Goal: Transaction & Acquisition: Purchase product/service

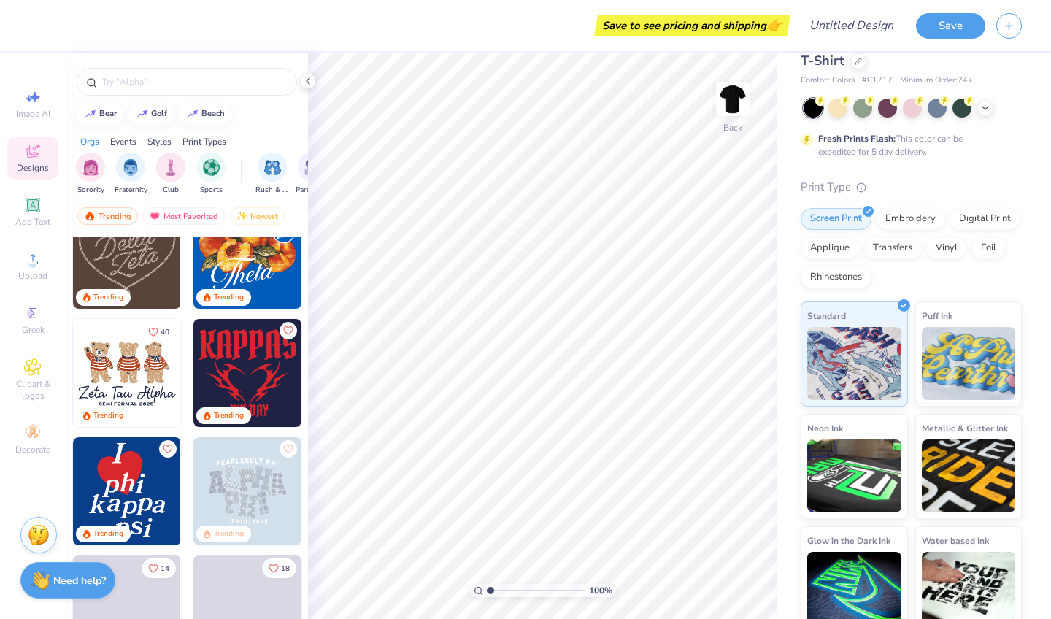
scroll to position [271, 0]
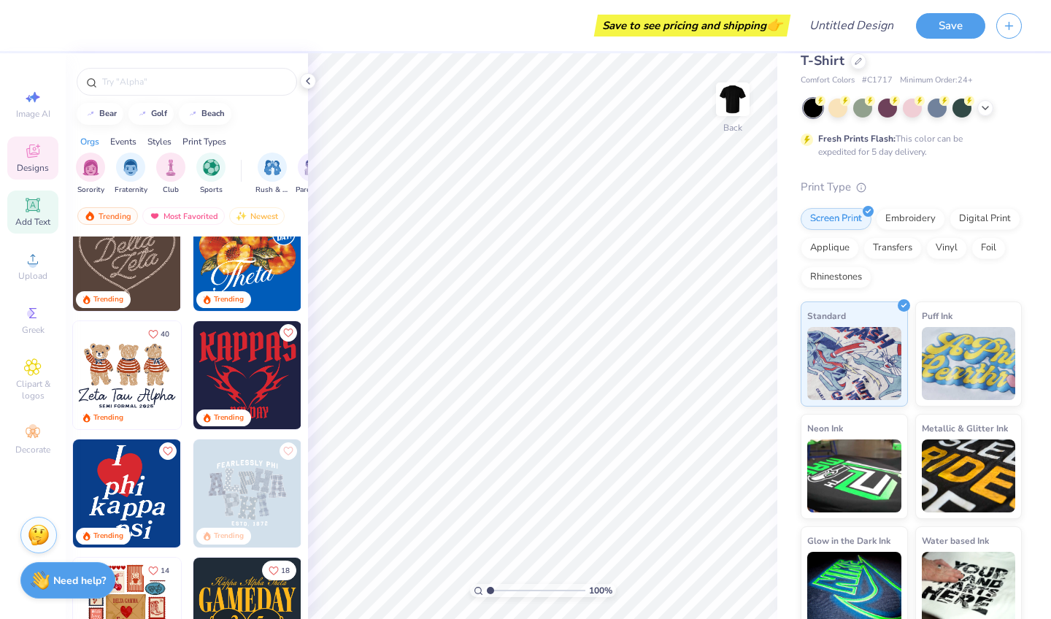
click at [46, 224] on span "Add Text" at bounding box center [32, 222] width 35 height 12
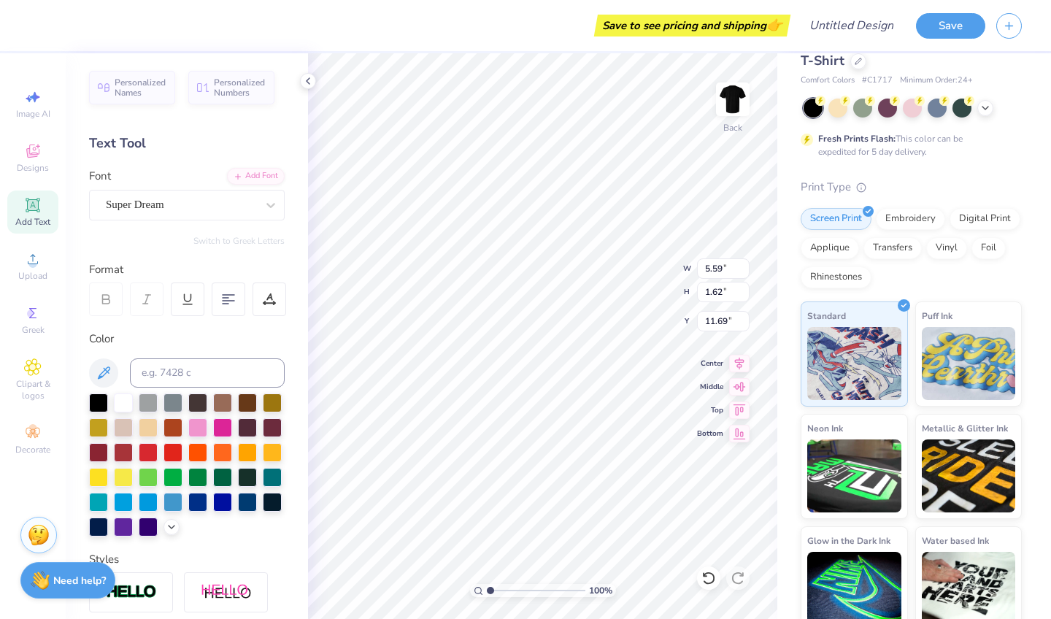
type input "4.90"
type textarea "APEX"
click at [255, 204] on div "Super Dream" at bounding box center [180, 204] width 153 height 23
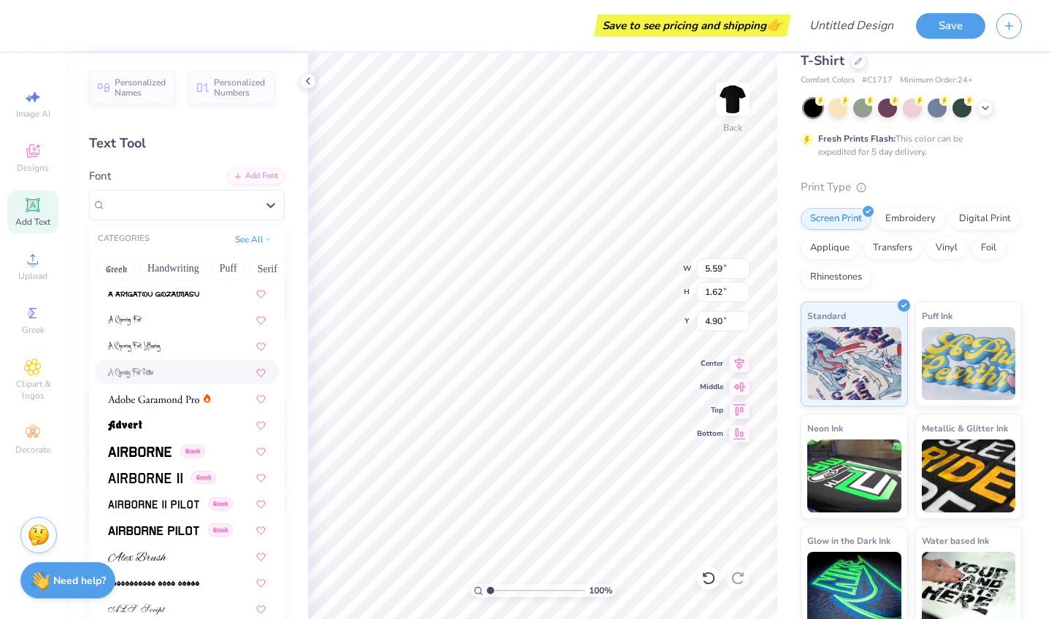
scroll to position [119, 0]
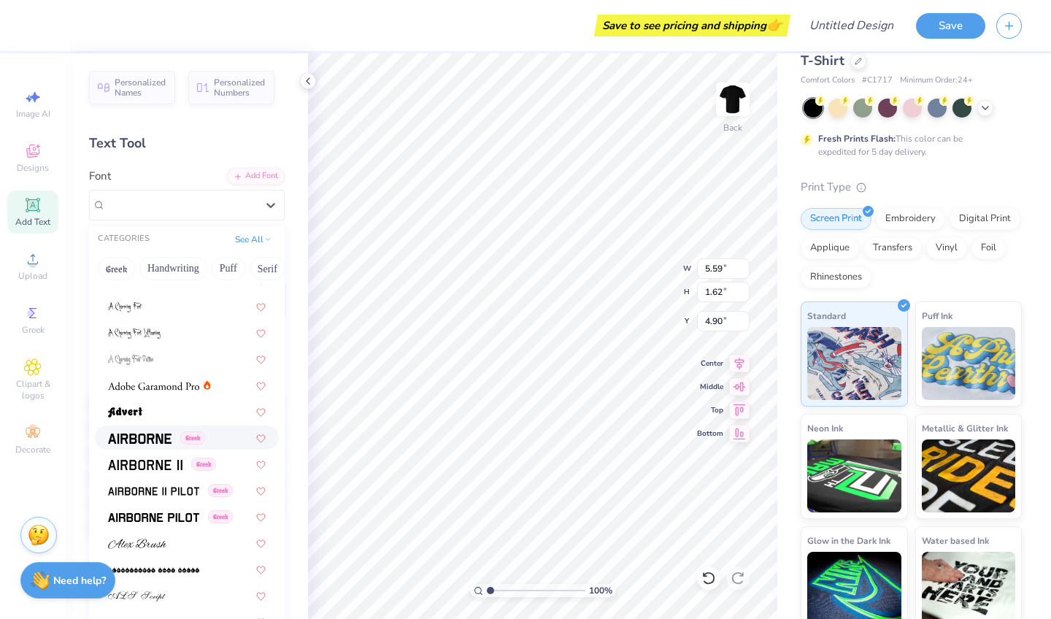
click at [163, 429] on div "Greek" at bounding box center [187, 438] width 184 height 24
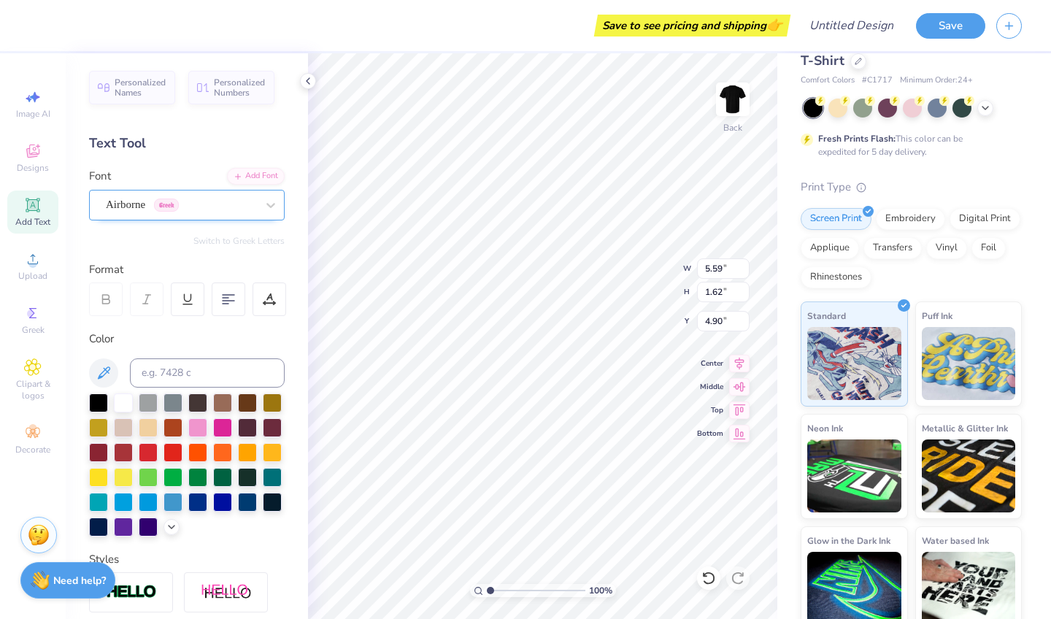
click at [248, 208] on div "Airborne Greek" at bounding box center [180, 204] width 153 height 23
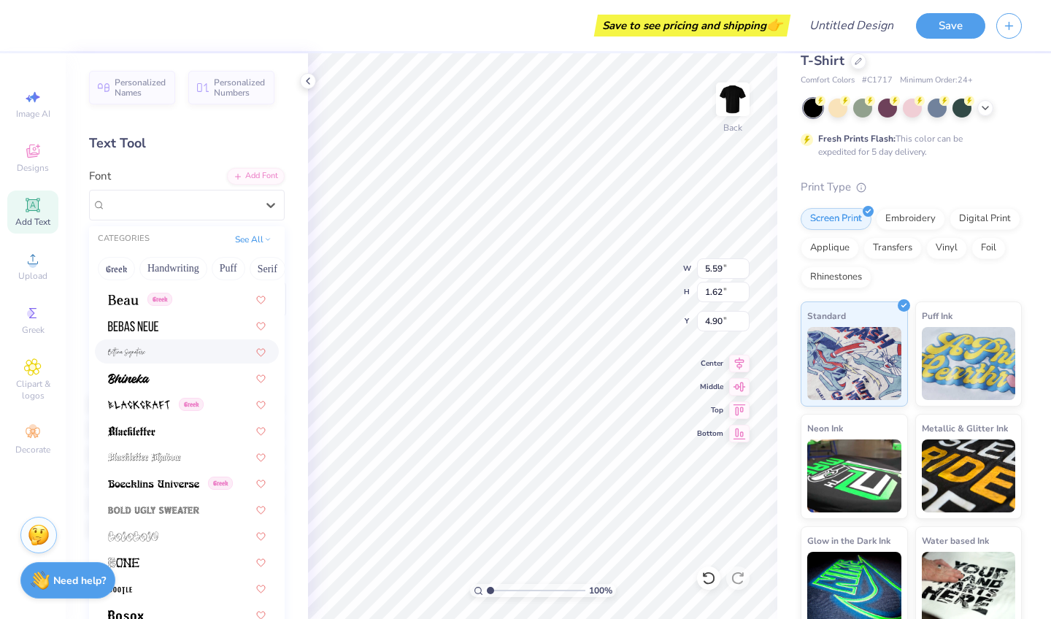
scroll to position [679, 0]
click at [149, 433] on img at bounding box center [131, 431] width 47 height 10
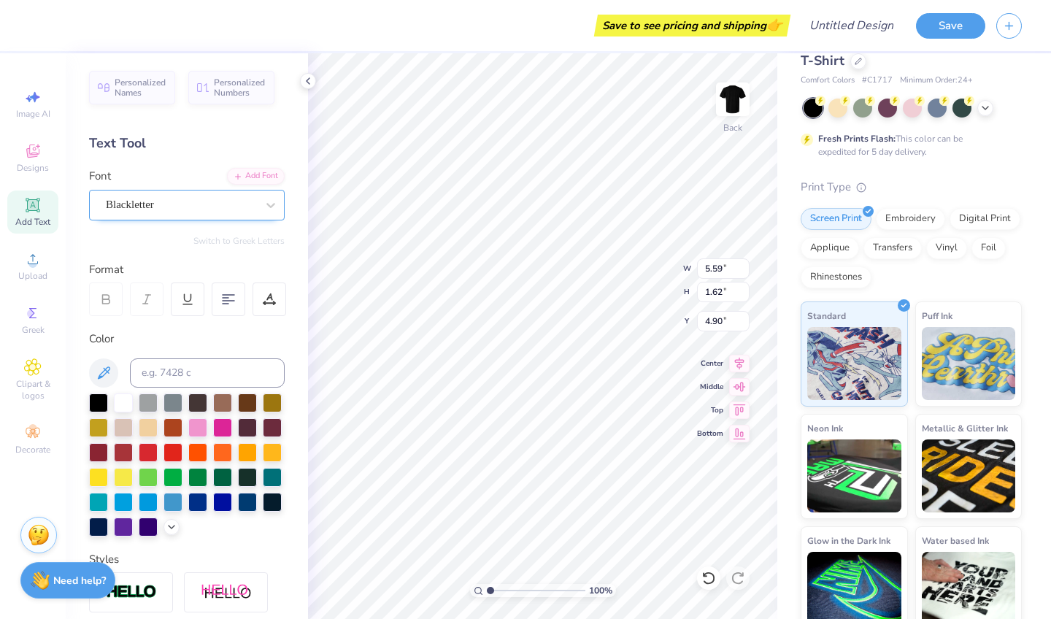
click at [247, 212] on div "Blackletter" at bounding box center [180, 204] width 153 height 23
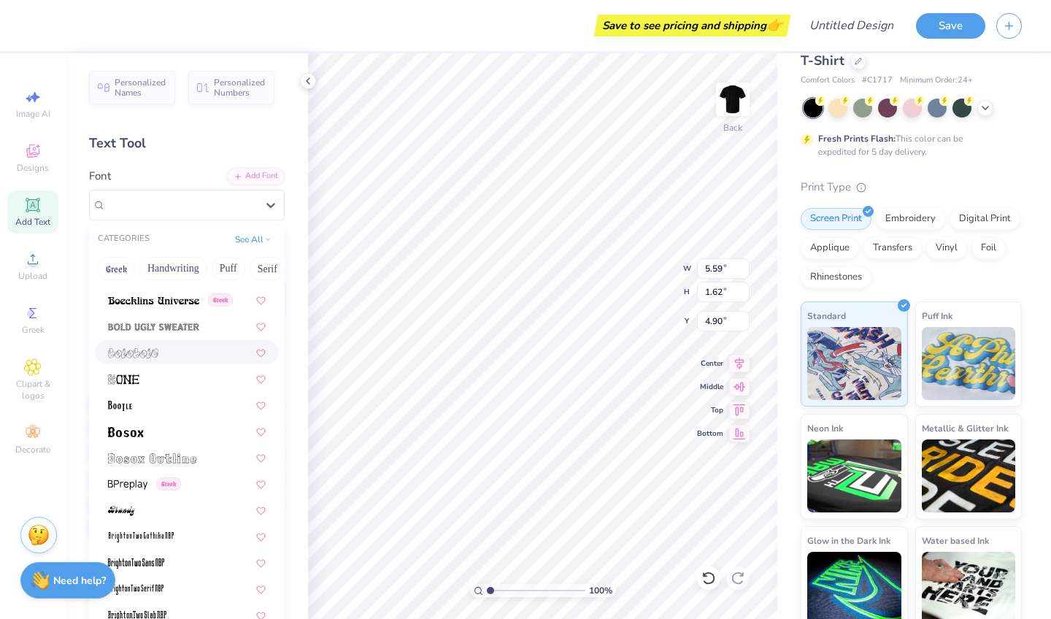
scroll to position [931, 0]
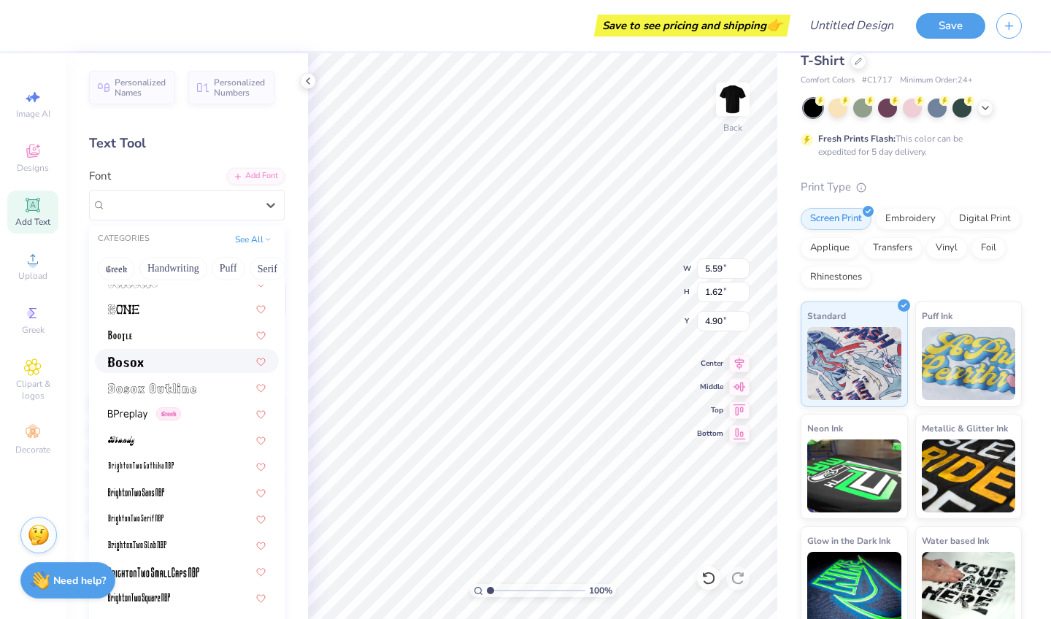
click at [131, 354] on div at bounding box center [187, 361] width 184 height 24
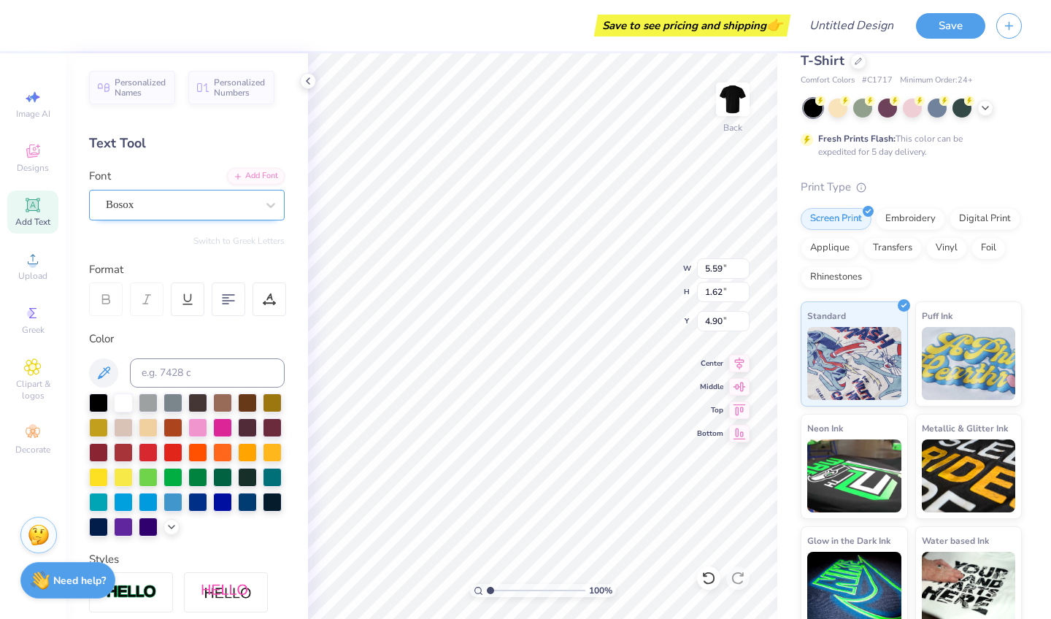
click at [216, 201] on div "Bosox" at bounding box center [180, 204] width 153 height 23
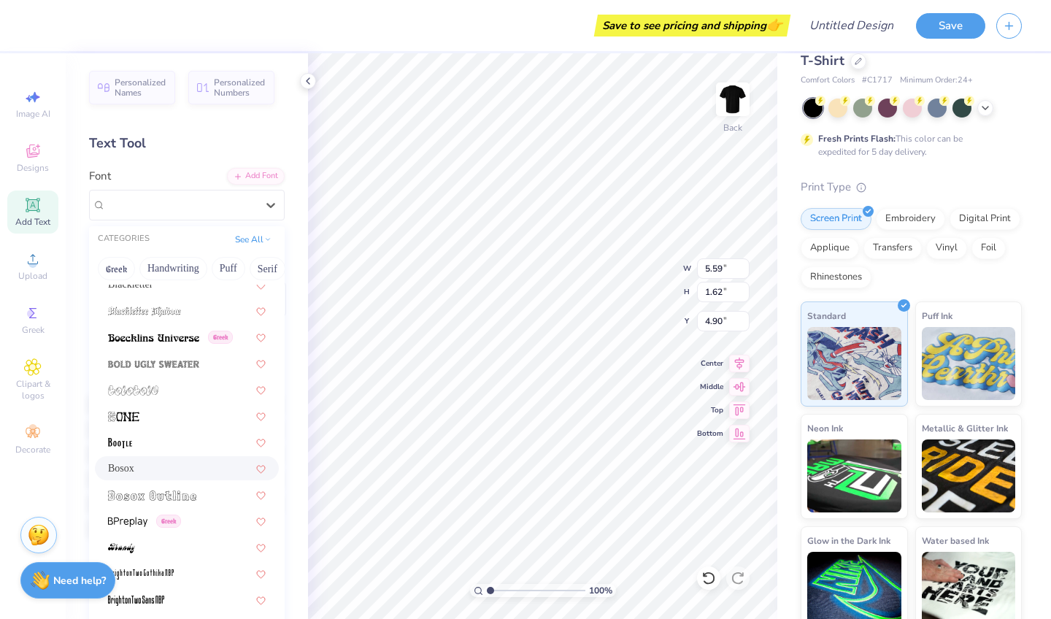
scroll to position [825, 0]
click at [126, 266] on button "Greek" at bounding box center [116, 268] width 37 height 23
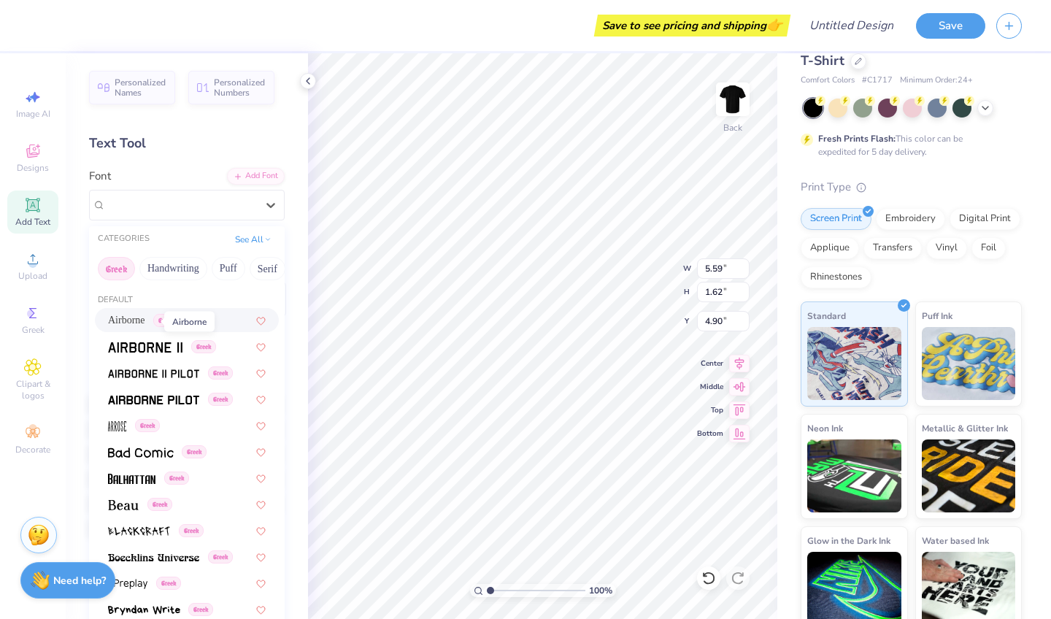
click at [145, 326] on span "Airborne" at bounding box center [126, 319] width 37 height 15
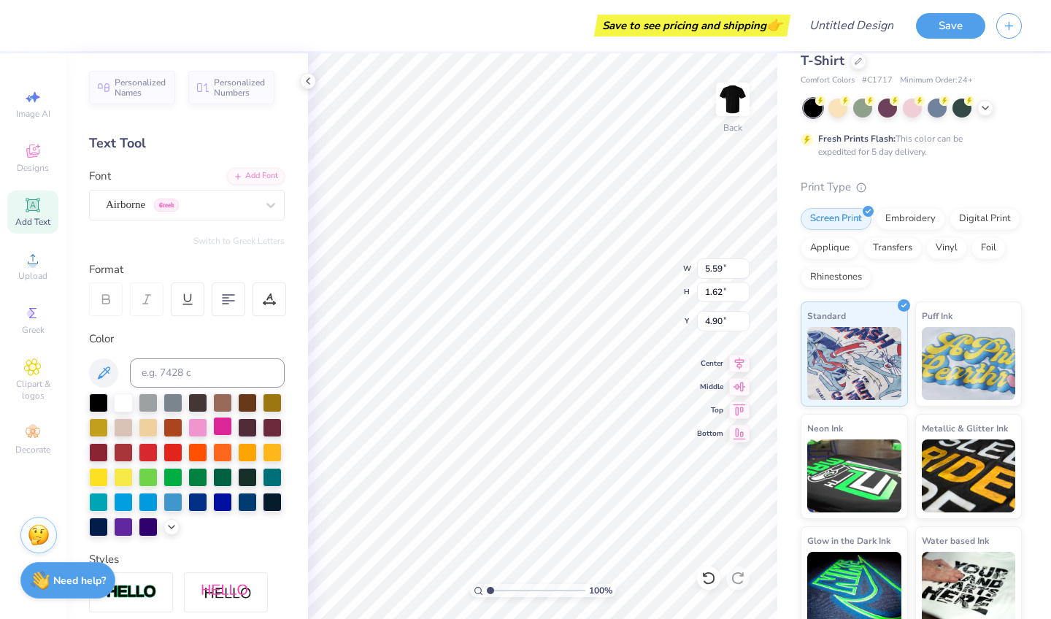
click at [225, 436] on div at bounding box center [222, 426] width 19 height 19
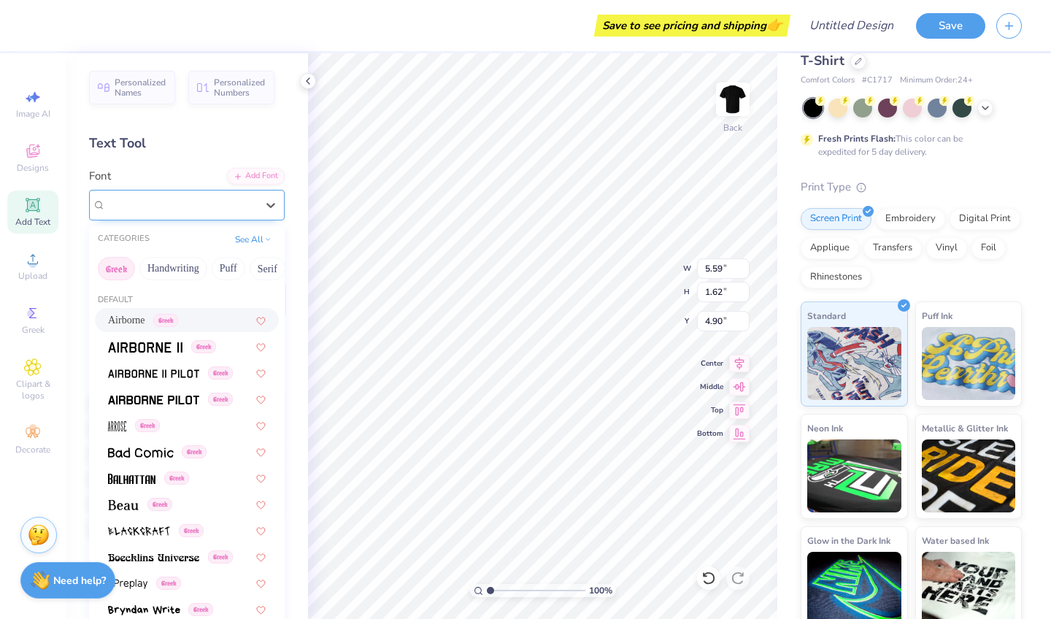
click at [227, 216] on div "Airborne Greek" at bounding box center [187, 205] width 196 height 31
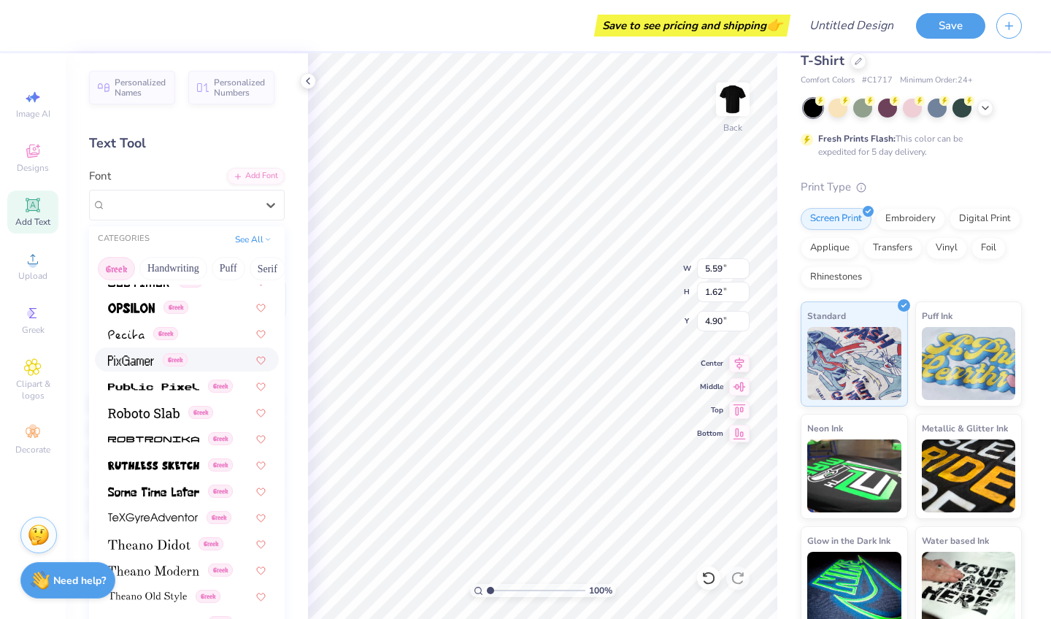
scroll to position [833, 0]
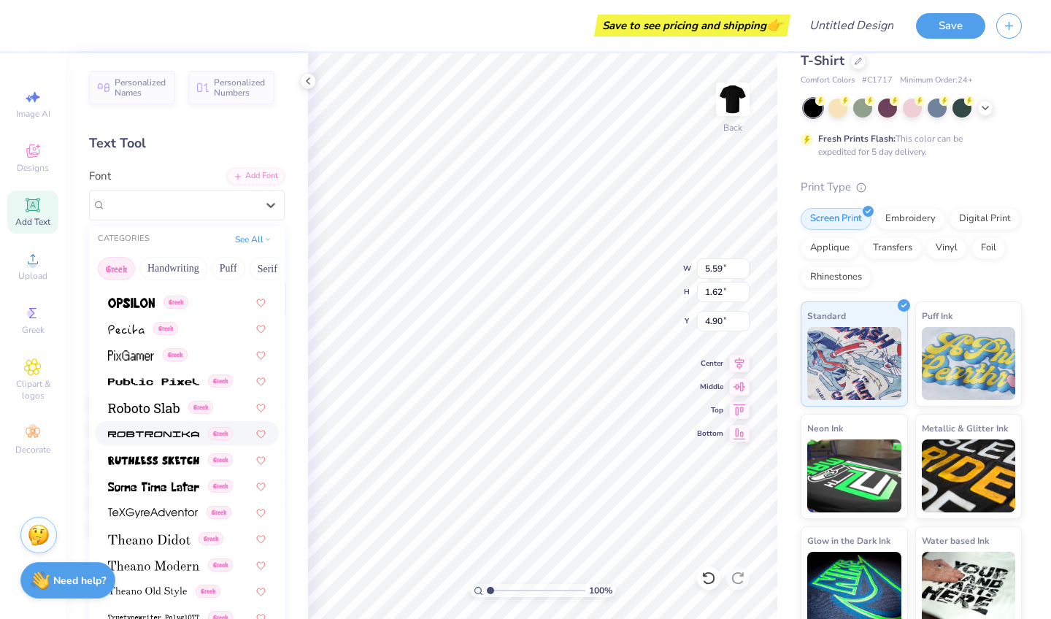
click at [156, 431] on img at bounding box center [153, 434] width 91 height 10
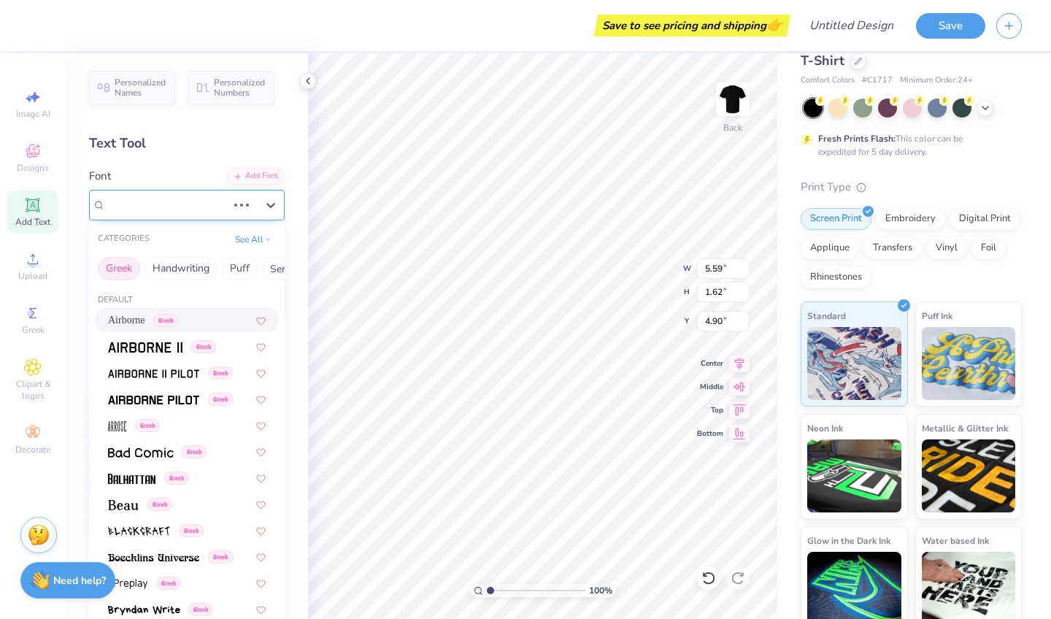
click at [236, 209] on div at bounding box center [241, 205] width 26 height 15
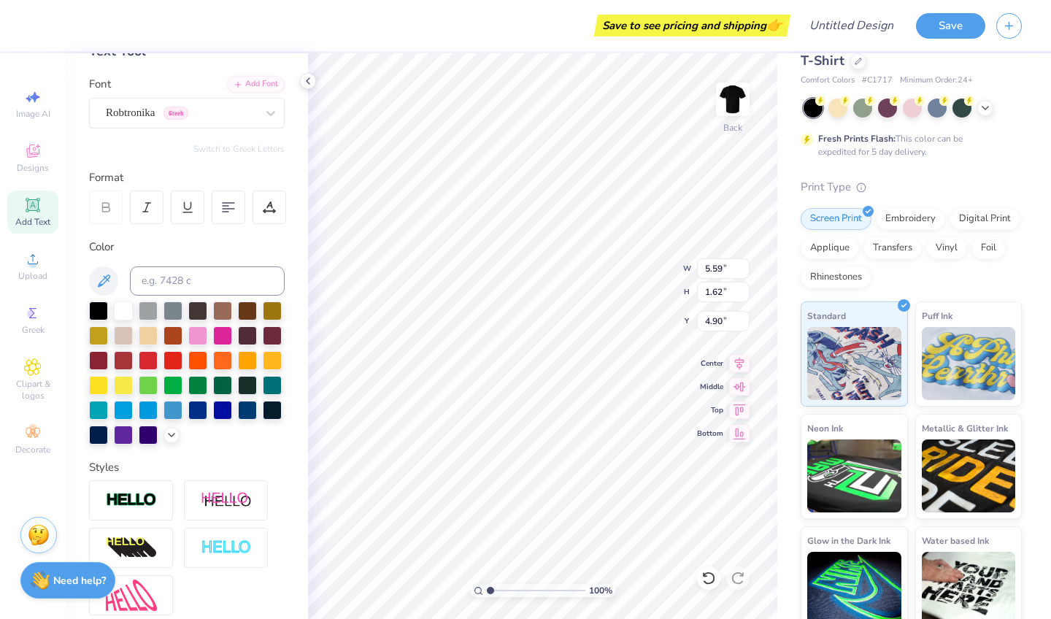
scroll to position [101, 0]
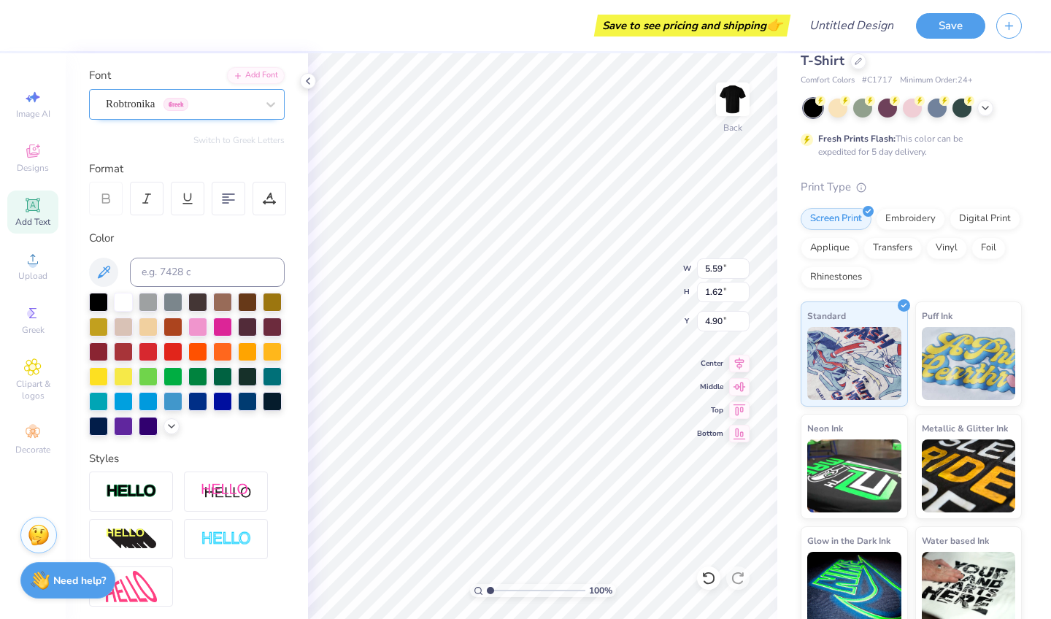
click at [221, 104] on div "Robtronika Greek" at bounding box center [180, 104] width 153 height 23
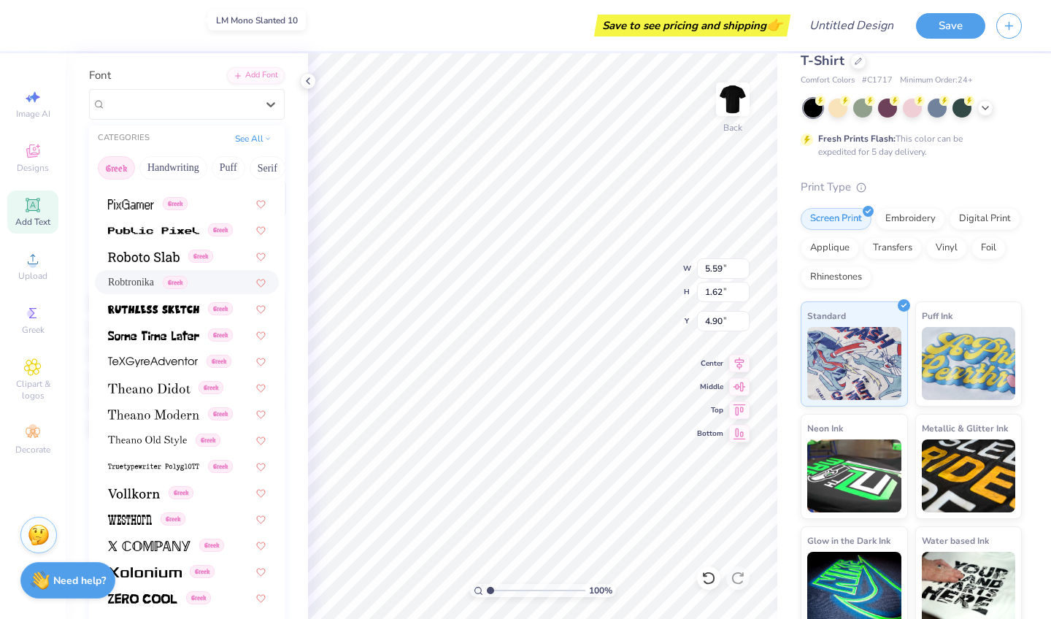
scroll to position [882, 0]
click at [160, 578] on img at bounding box center [145, 573] width 74 height 10
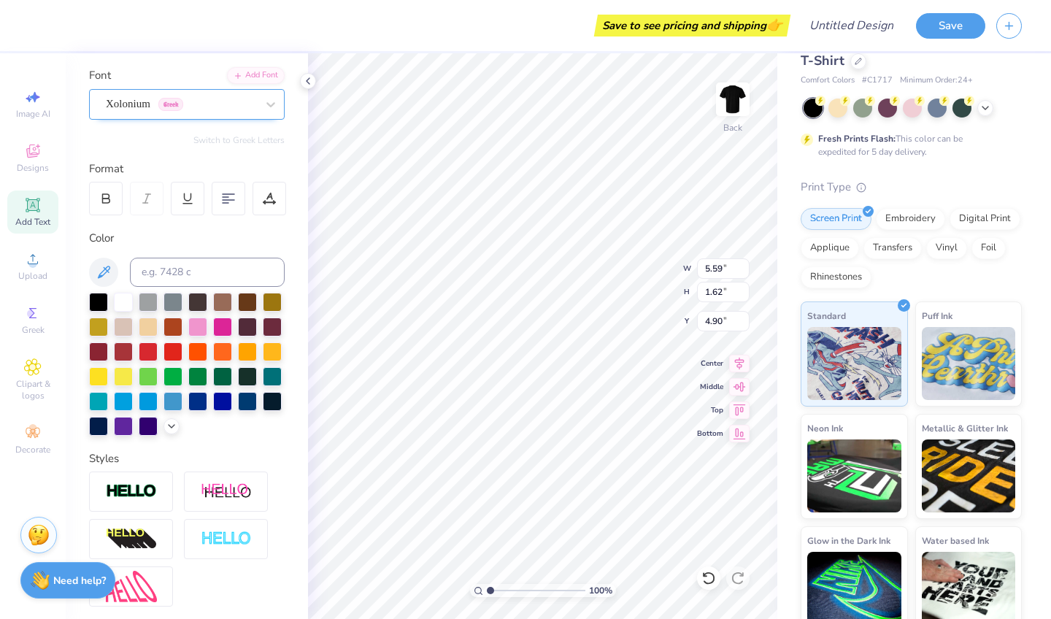
click at [207, 107] on div "Xolonium Greek" at bounding box center [180, 104] width 153 height 23
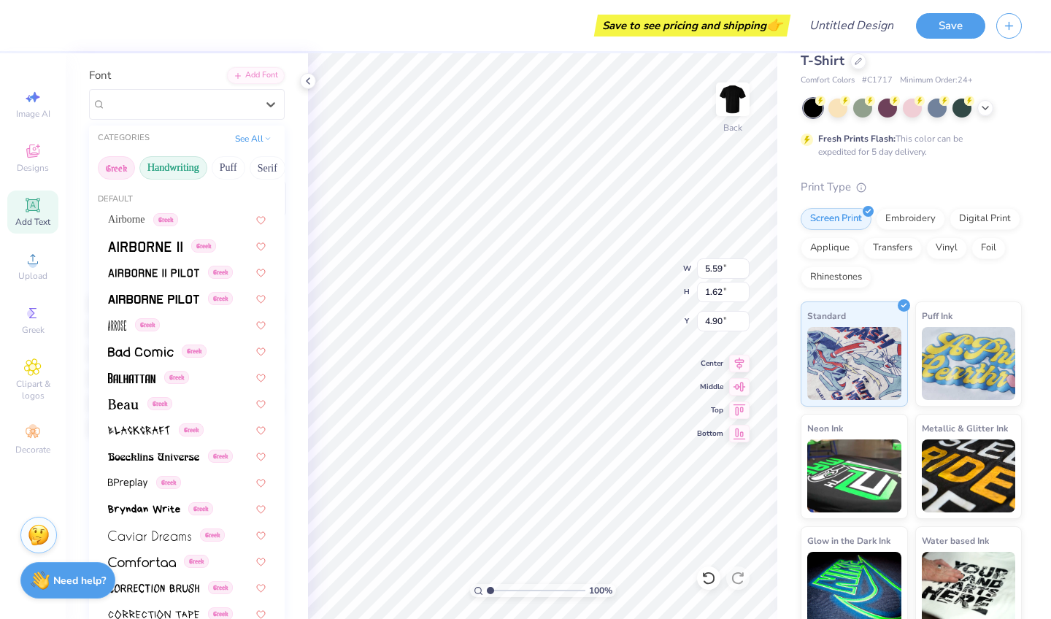
click at [204, 176] on button "Handwriting" at bounding box center [173, 167] width 68 height 23
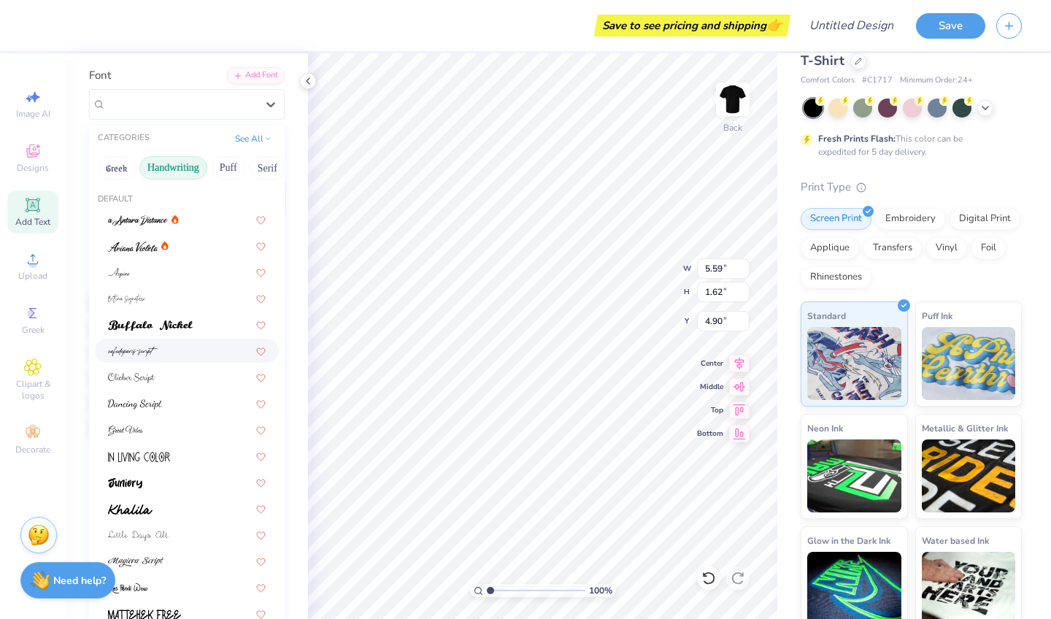
click at [166, 357] on div at bounding box center [187, 350] width 158 height 15
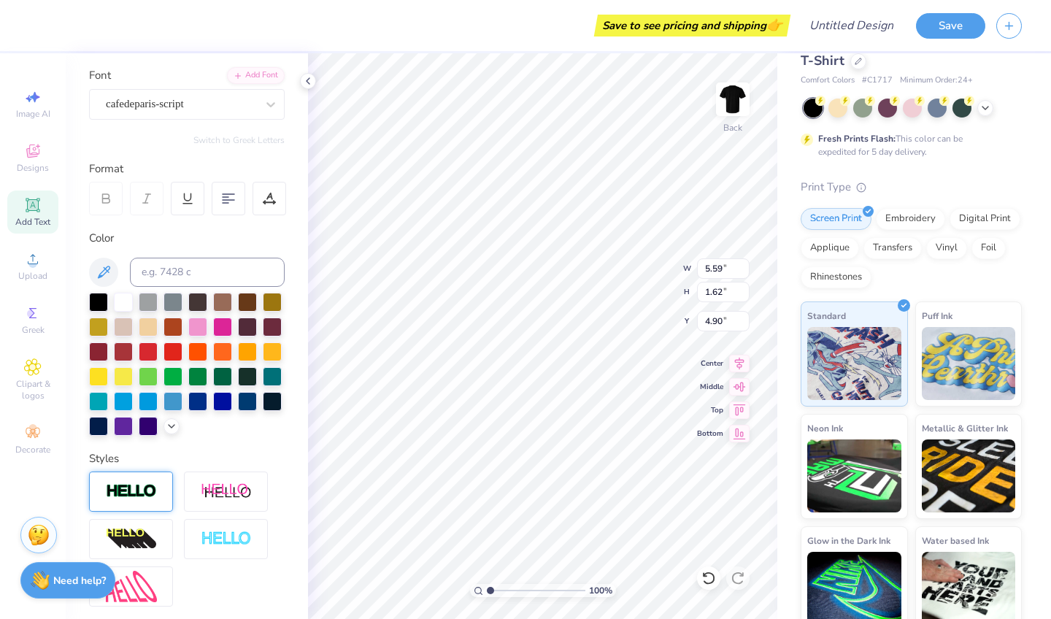
click at [155, 488] on img at bounding box center [131, 491] width 51 height 17
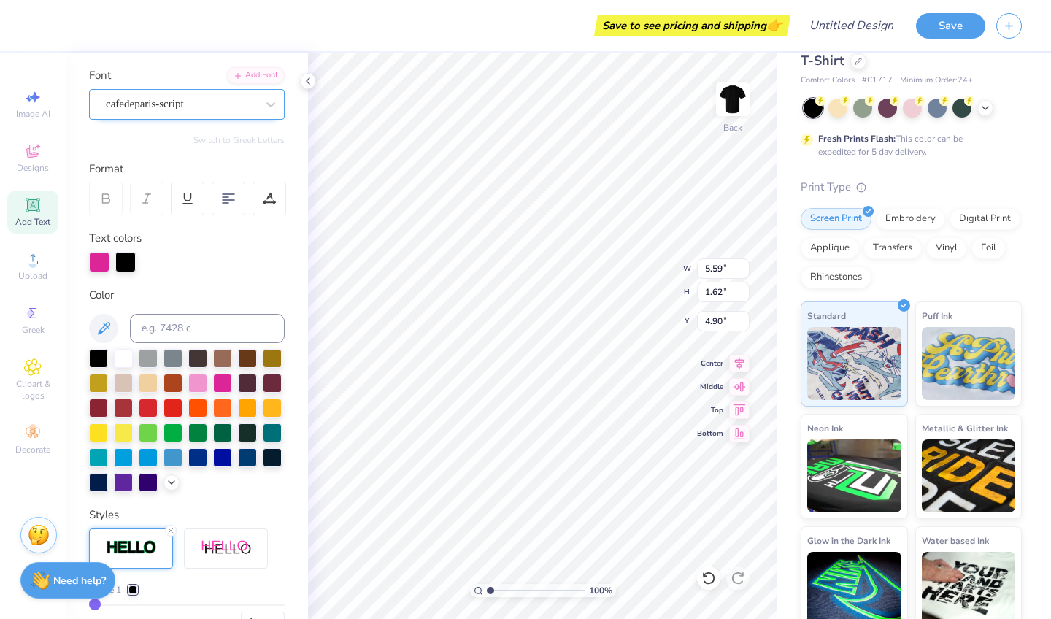
click at [211, 112] on div at bounding box center [181, 104] width 150 height 20
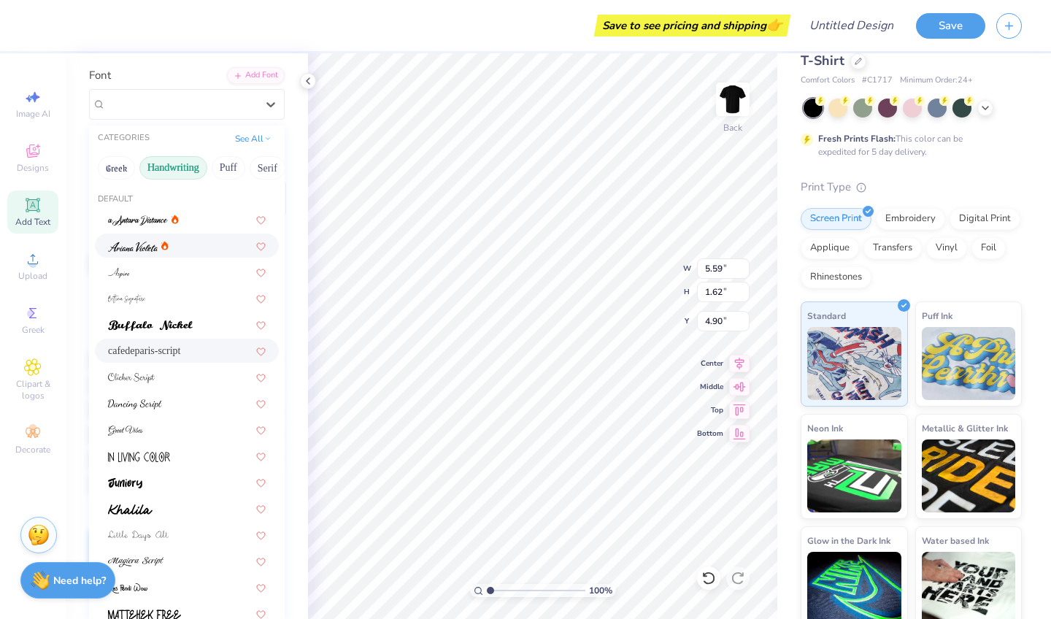
click at [183, 252] on div at bounding box center [187, 245] width 158 height 15
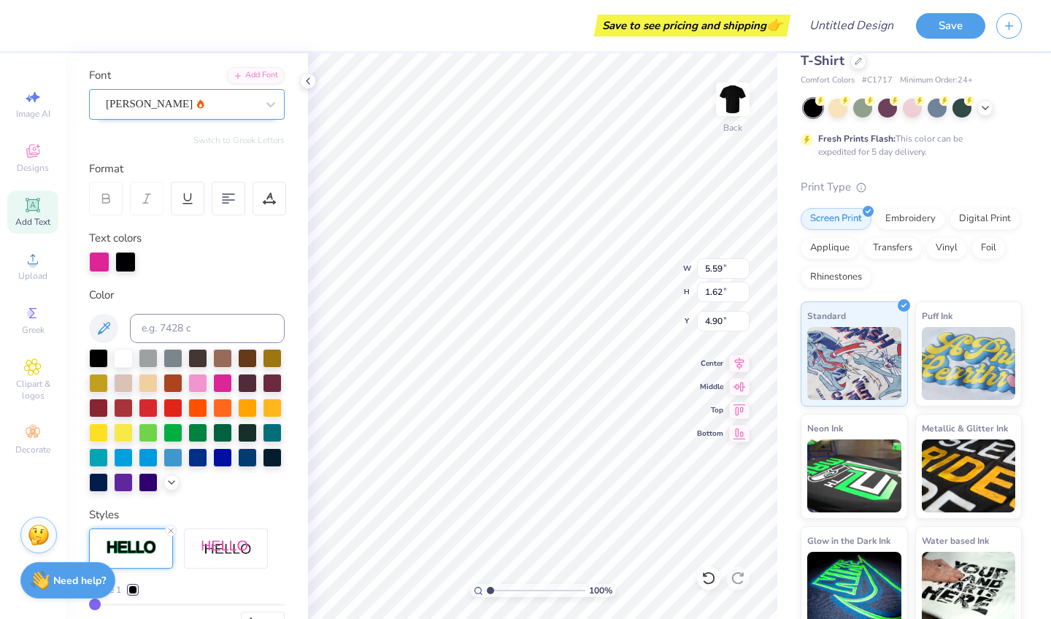
click at [207, 101] on div "[PERSON_NAME]" at bounding box center [180, 104] width 153 height 23
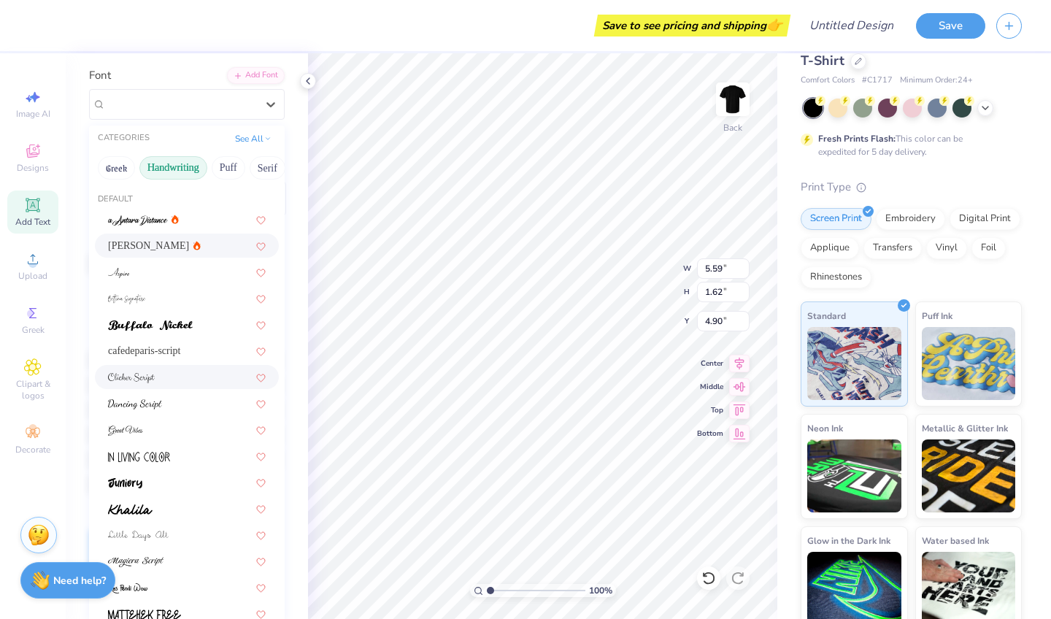
click at [176, 372] on div at bounding box center [187, 376] width 158 height 15
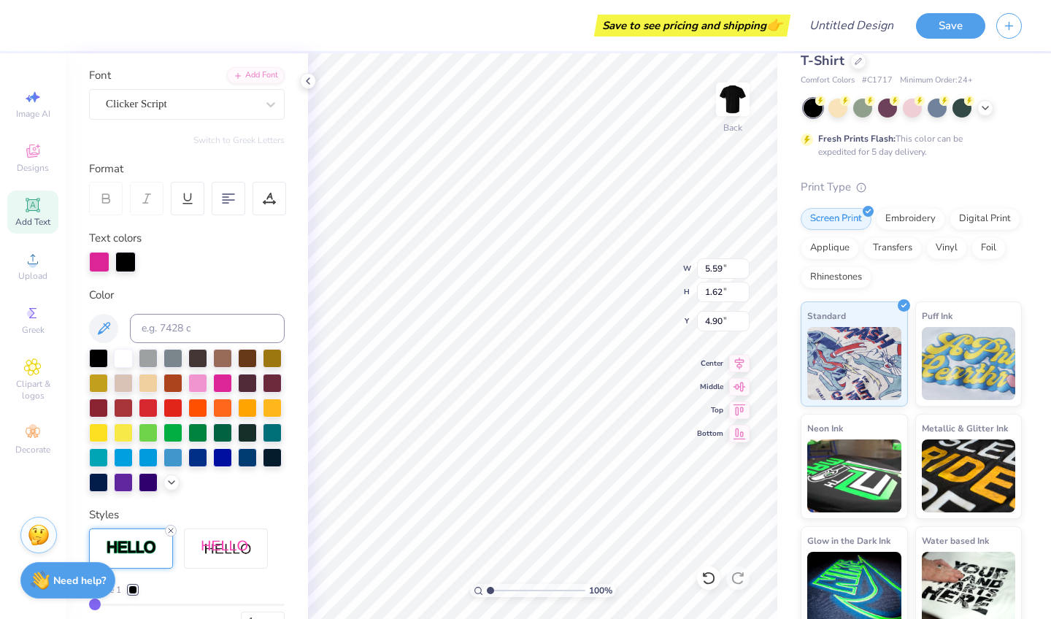
click at [172, 531] on icon at bounding box center [170, 530] width 9 height 9
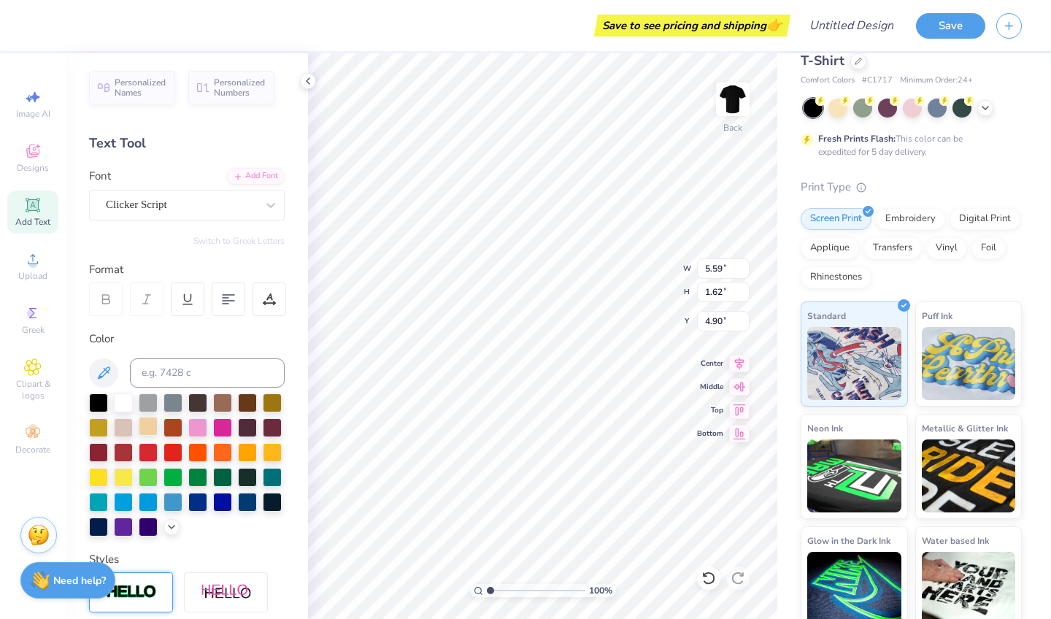
scroll to position [0, 0]
click at [220, 424] on div at bounding box center [222, 426] width 19 height 19
click at [209, 212] on div at bounding box center [181, 205] width 150 height 20
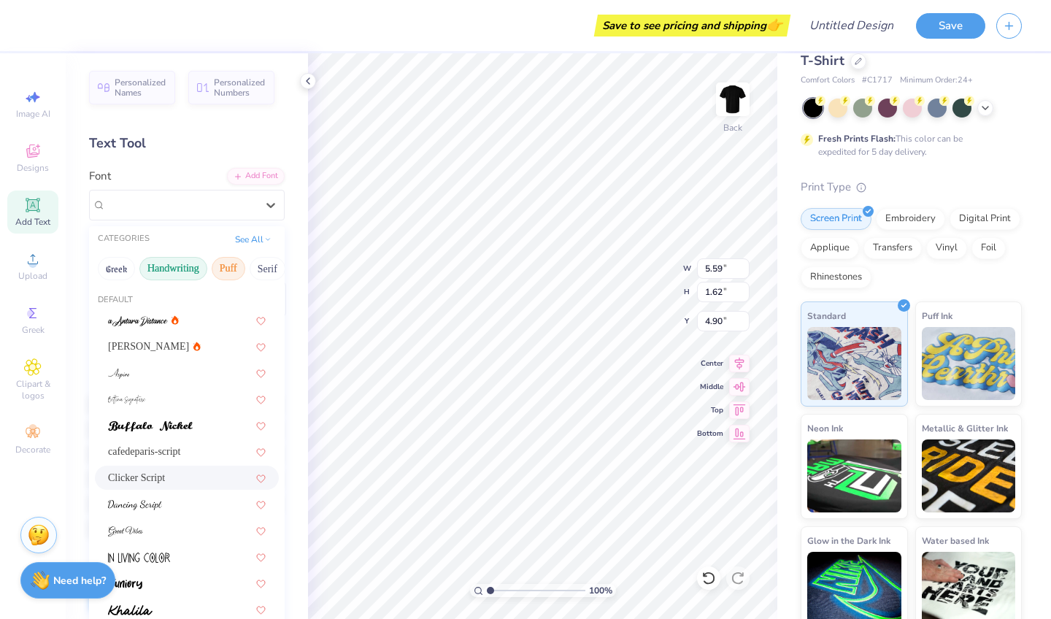
click at [243, 274] on button "Puff" at bounding box center [229, 268] width 34 height 23
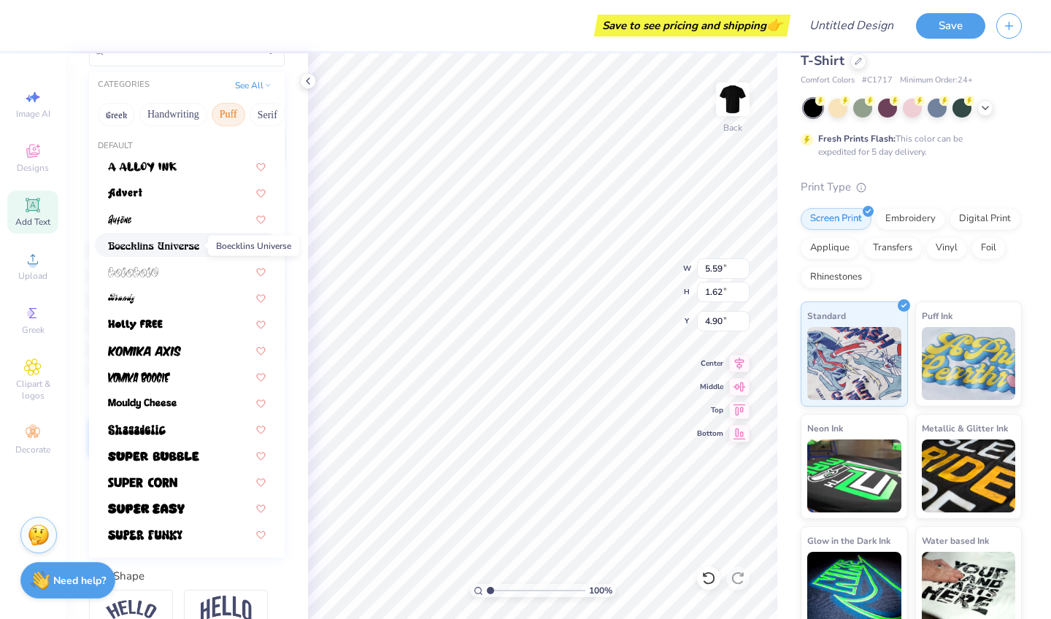
scroll to position [155, 0]
click at [182, 355] on div at bounding box center [187, 349] width 158 height 15
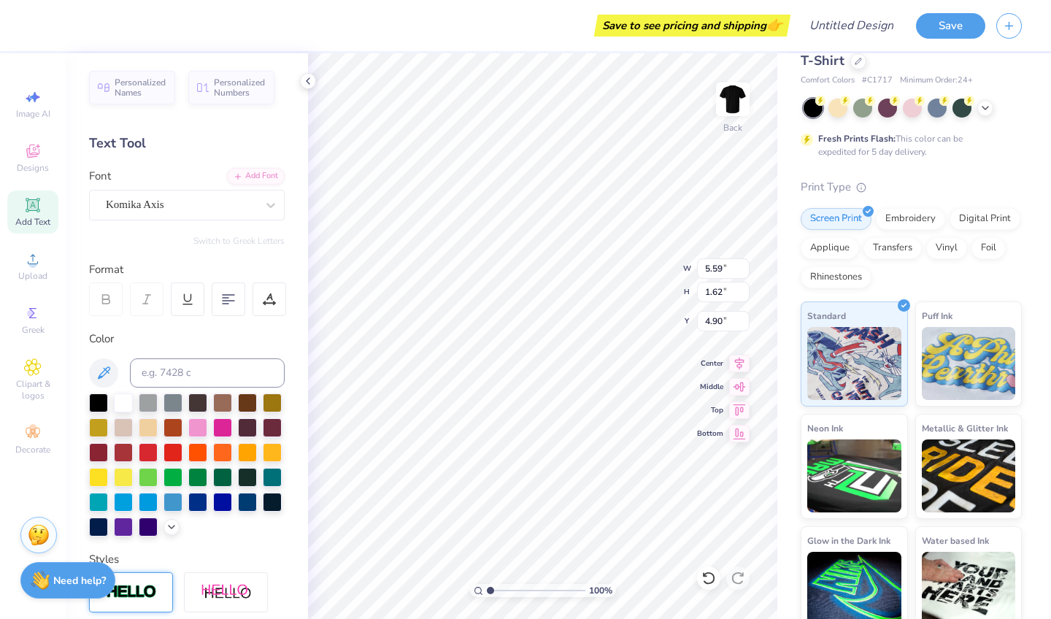
scroll to position [0, 0]
click at [207, 203] on div "Komika Axis" at bounding box center [180, 204] width 153 height 23
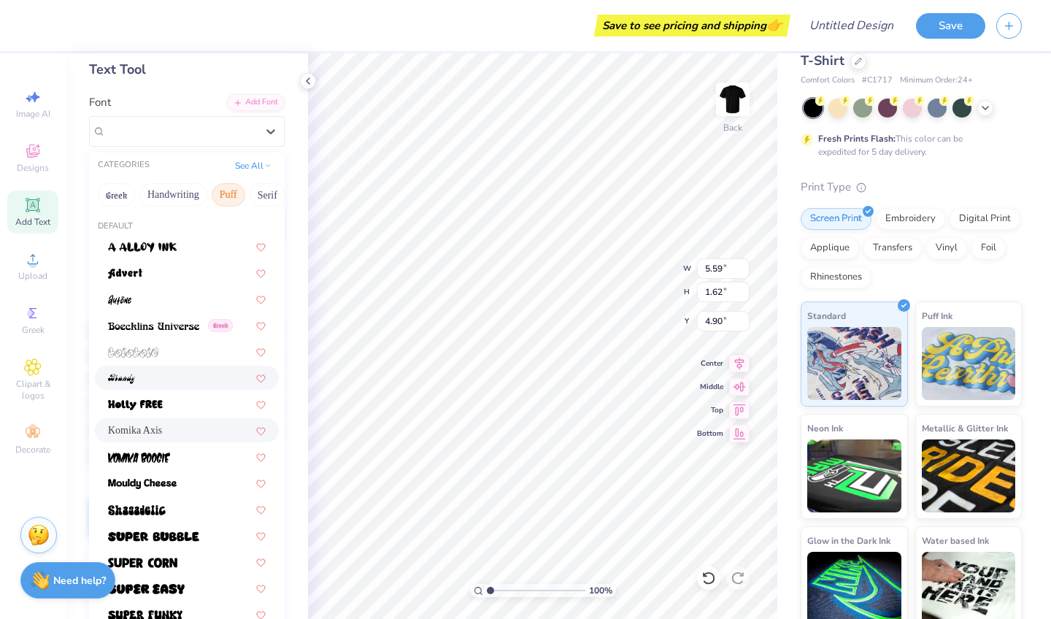
scroll to position [75, 0]
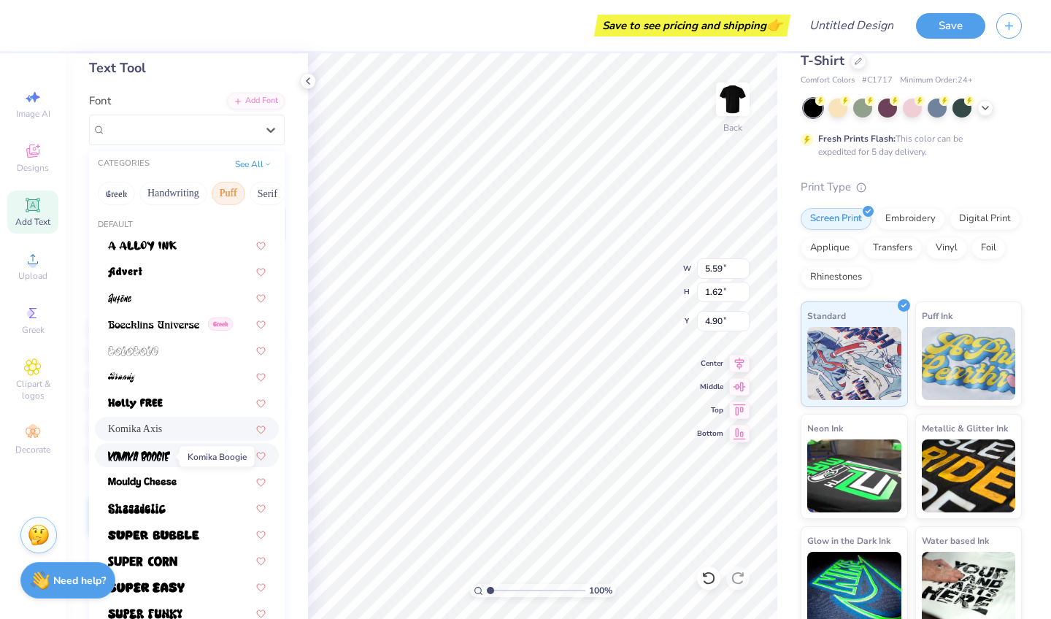
click at [160, 455] on img at bounding box center [139, 456] width 62 height 10
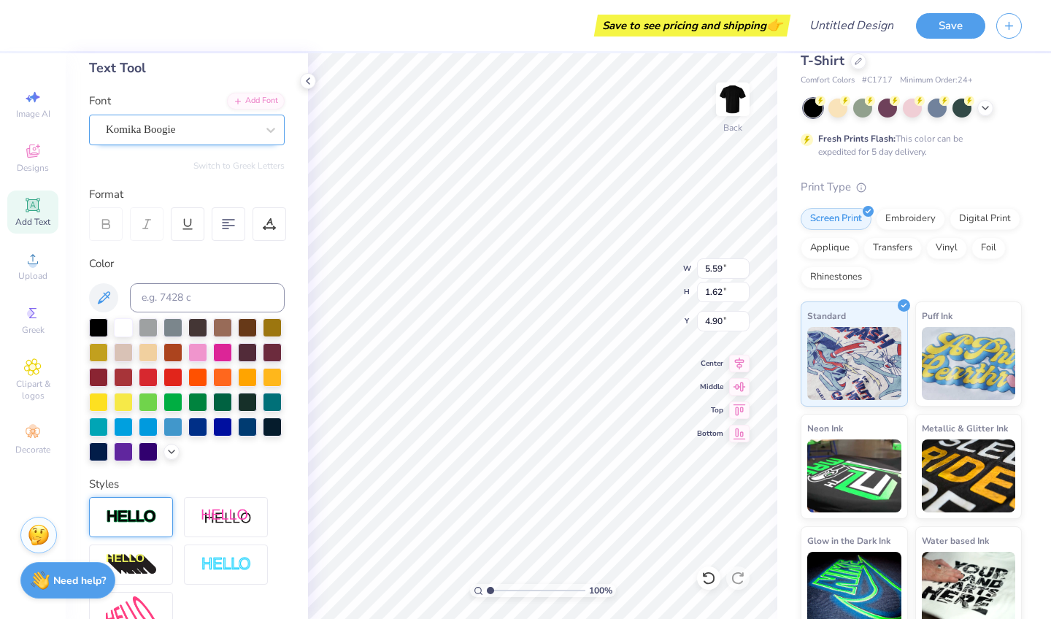
click at [205, 132] on div "Komika Boogie" at bounding box center [180, 129] width 153 height 23
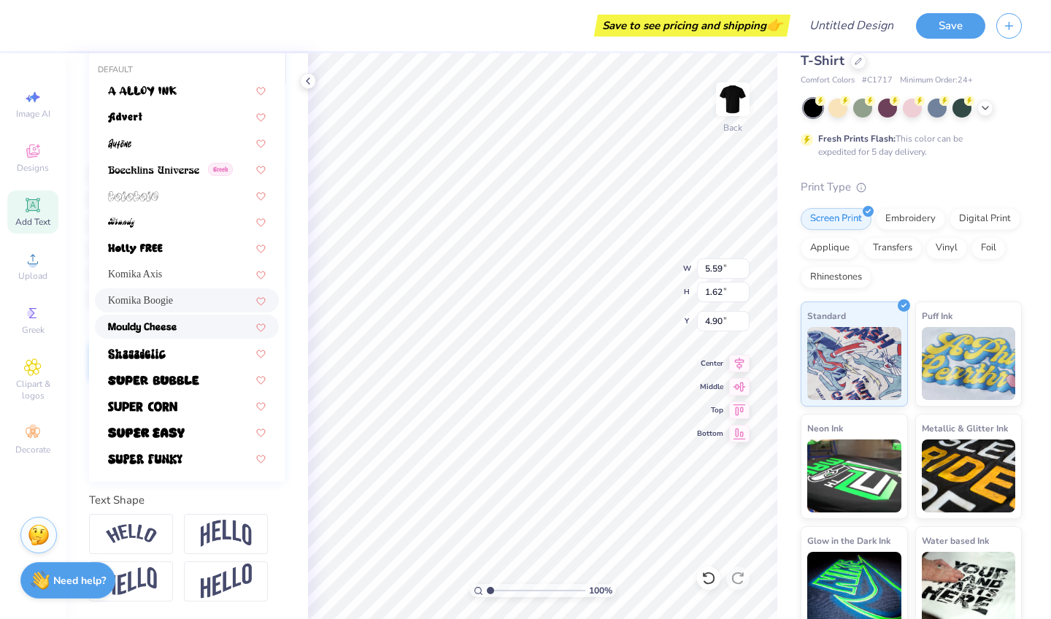
scroll to position [230, 0]
click at [168, 409] on img at bounding box center [142, 406] width 69 height 10
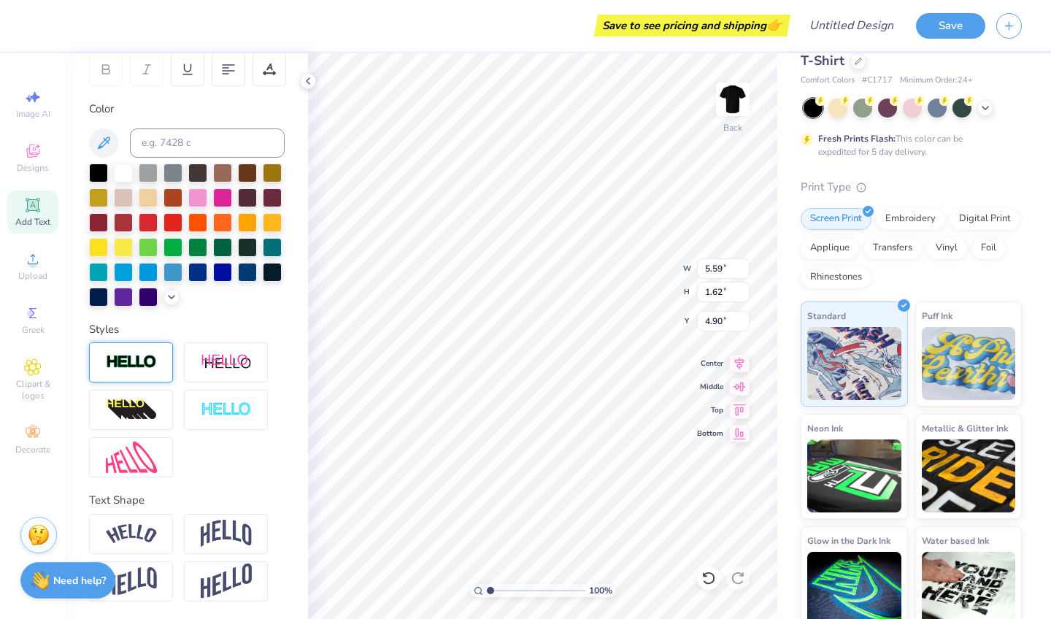
click at [292, 116] on div "Personalized Names Personalized Numbers Text Tool Add Font Font Super Corn Swit…" at bounding box center [187, 336] width 242 height 566
click at [218, 538] on img at bounding box center [226, 534] width 51 height 28
click at [267, 516] on icon at bounding box center [265, 516] width 9 height 9
click at [743, 358] on icon at bounding box center [739, 361] width 9 height 12
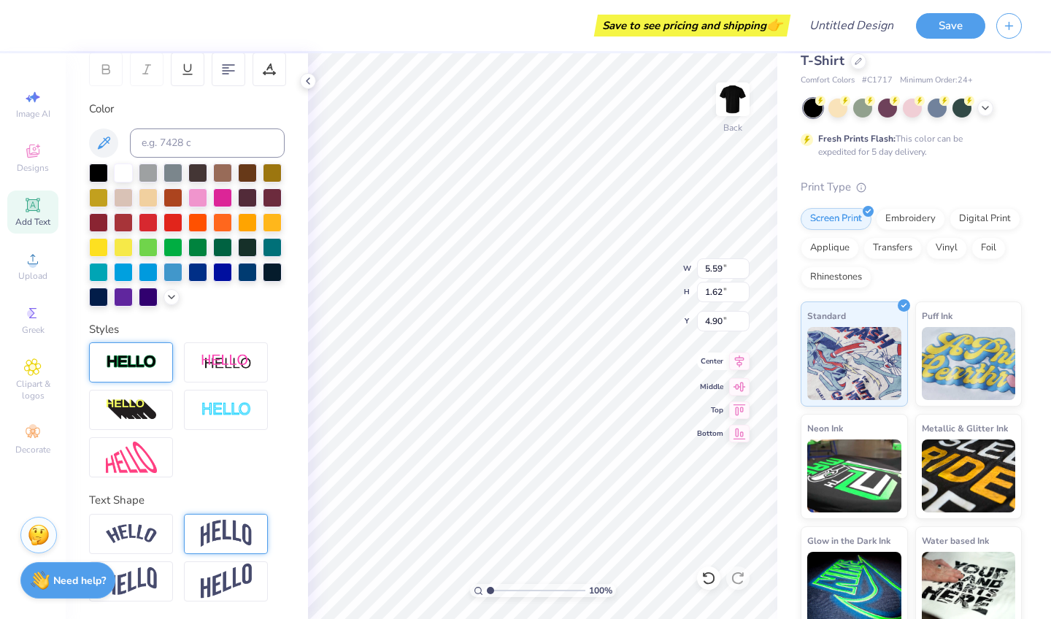
type input "4.78"
type input "1.50"
type input "4.96"
click at [728, 108] on img at bounding box center [733, 99] width 58 height 58
click at [31, 151] on icon at bounding box center [33, 151] width 18 height 18
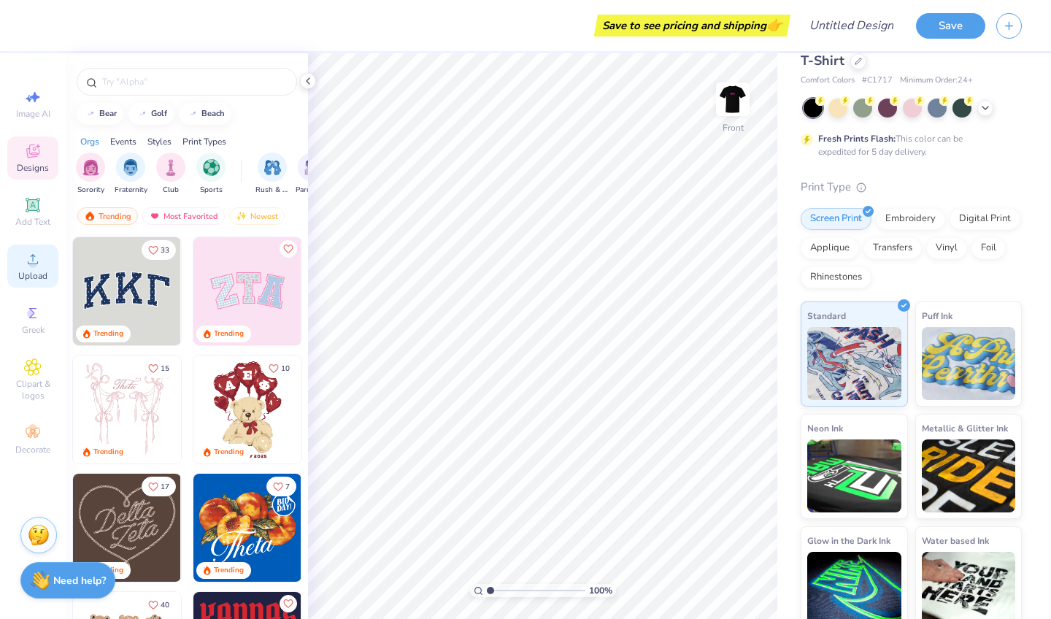
click at [31, 265] on circle at bounding box center [32, 264] width 8 height 8
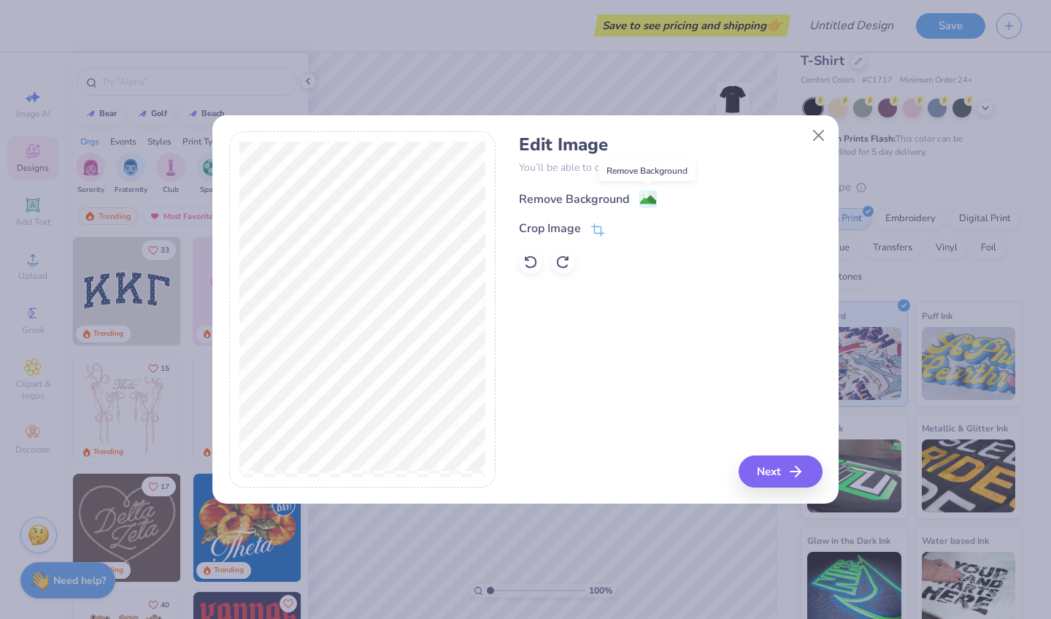
click at [646, 199] on image at bounding box center [648, 200] width 16 height 16
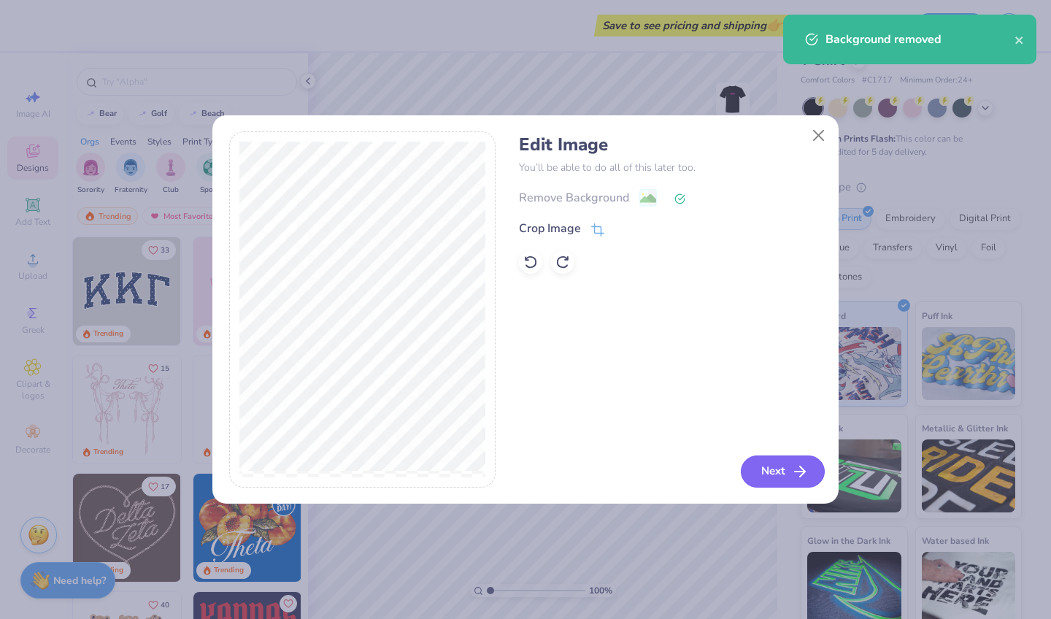
click at [780, 472] on button "Next" at bounding box center [783, 471] width 84 height 32
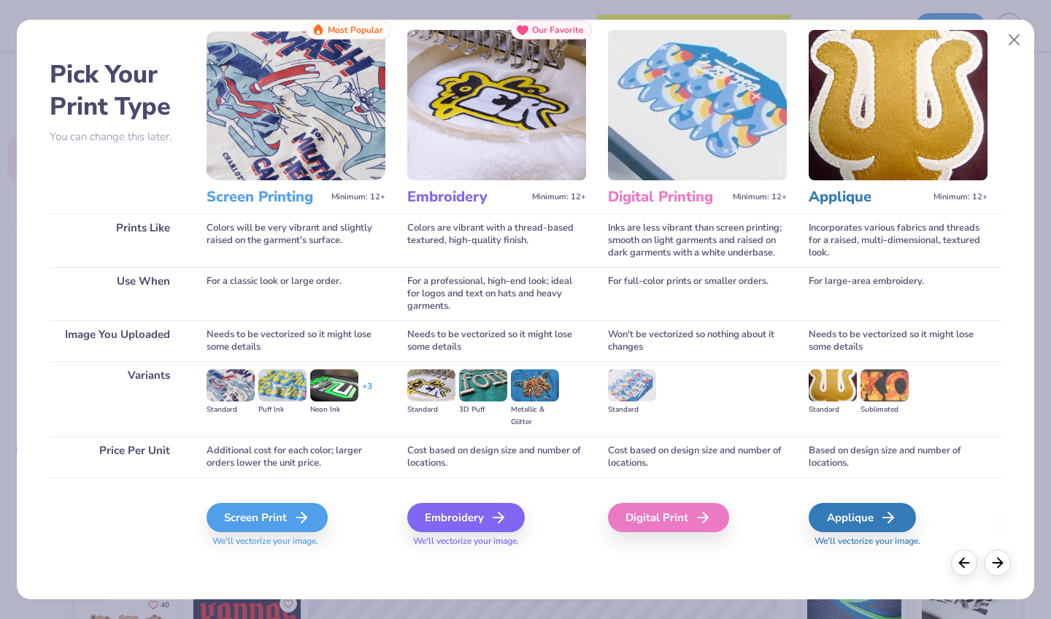
scroll to position [36, 0]
click at [256, 175] on img at bounding box center [296, 105] width 179 height 150
click at [268, 120] on img at bounding box center [296, 105] width 179 height 150
click at [263, 512] on div "Screen Print" at bounding box center [269, 517] width 121 height 29
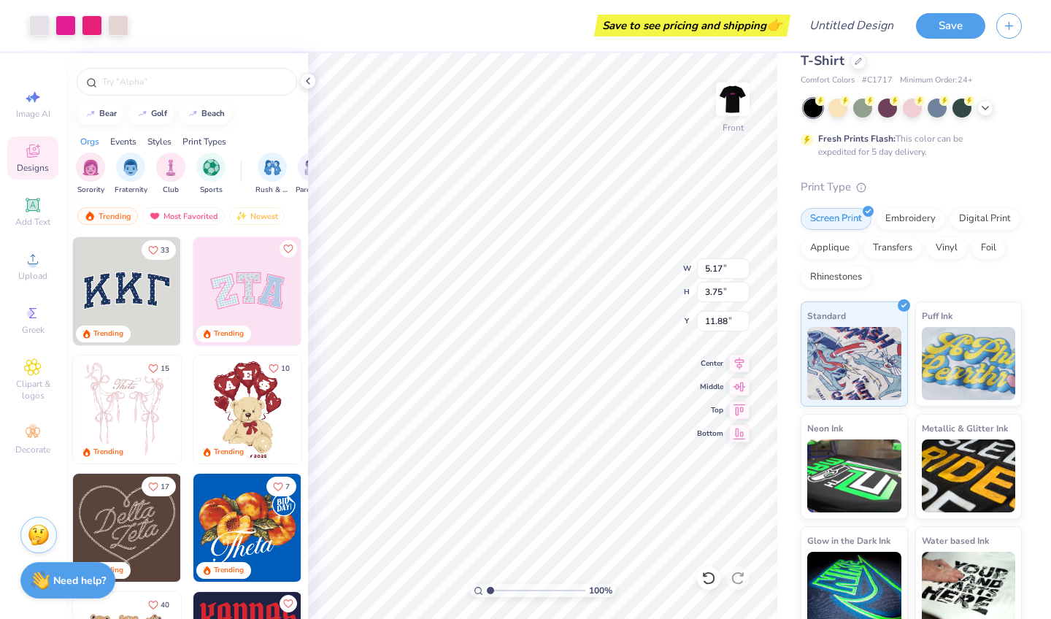
type input "9.40"
type input "6.81"
type input "8.37"
type input "12.39"
type input "8.98"
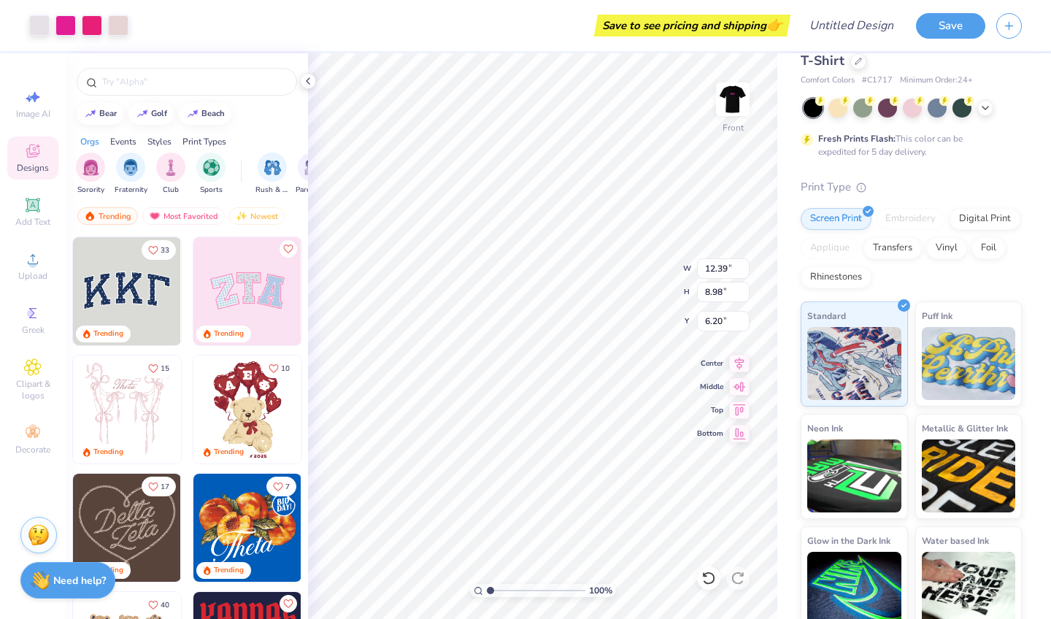
type input "5.33"
type input "13.11"
type input "9.50"
type input "0.98"
type input "14.53"
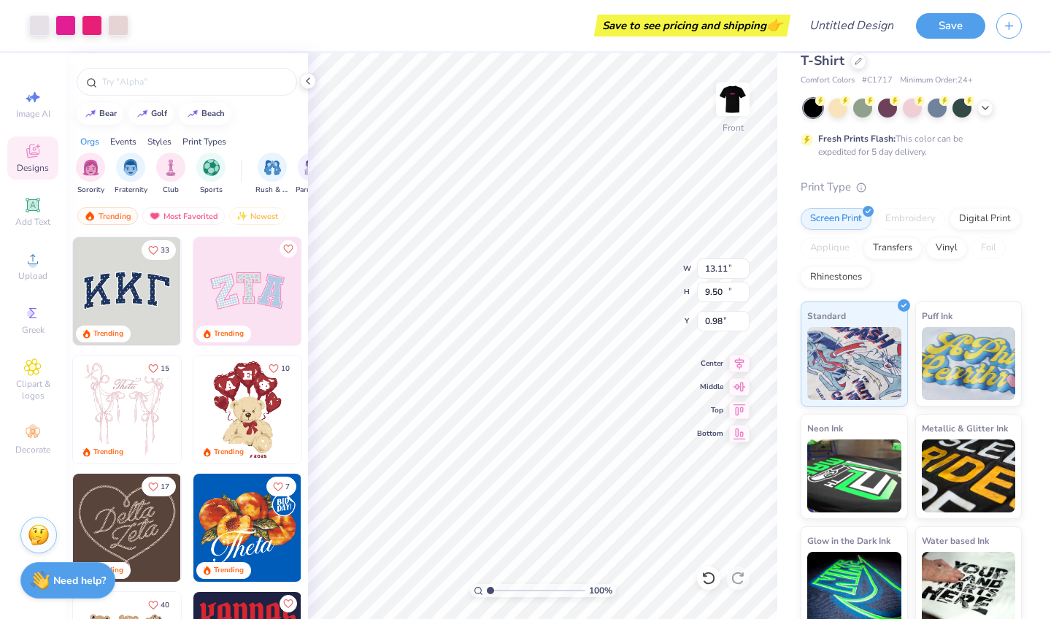
type input "10.53"
type input "5.25"
type input "14.26"
type input "10.34"
type input "5.21"
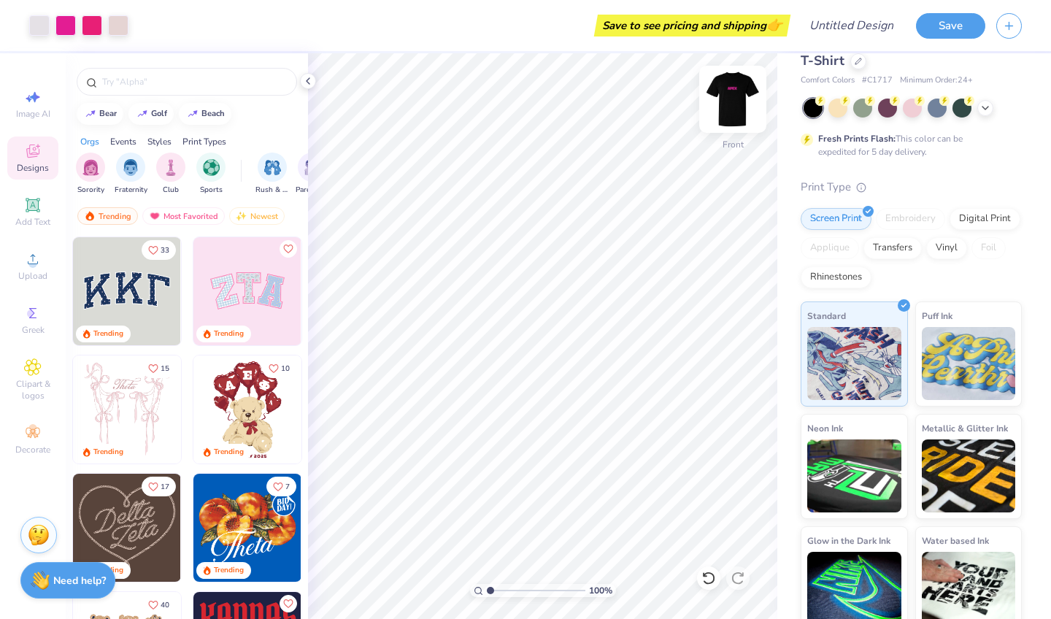
click at [734, 97] on img at bounding box center [733, 99] width 58 height 58
click at [734, 97] on img at bounding box center [732, 99] width 29 height 29
click at [736, 95] on img at bounding box center [733, 99] width 58 height 58
click at [732, 99] on img at bounding box center [733, 99] width 58 height 58
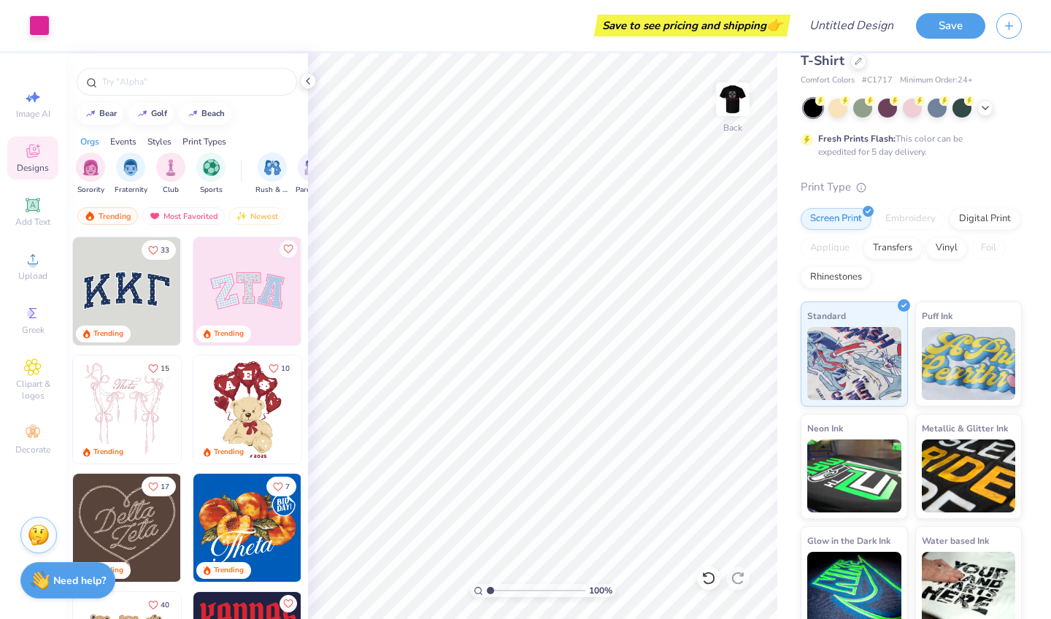
click at [732, 99] on img at bounding box center [732, 99] width 29 height 29
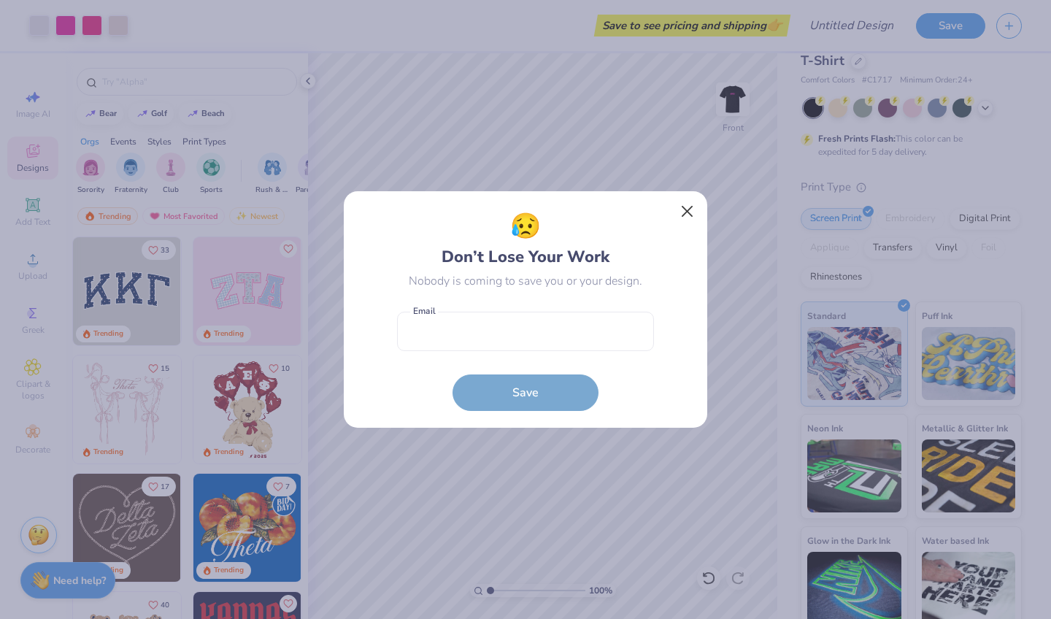
click at [688, 204] on button "Close" at bounding box center [688, 212] width 28 height 28
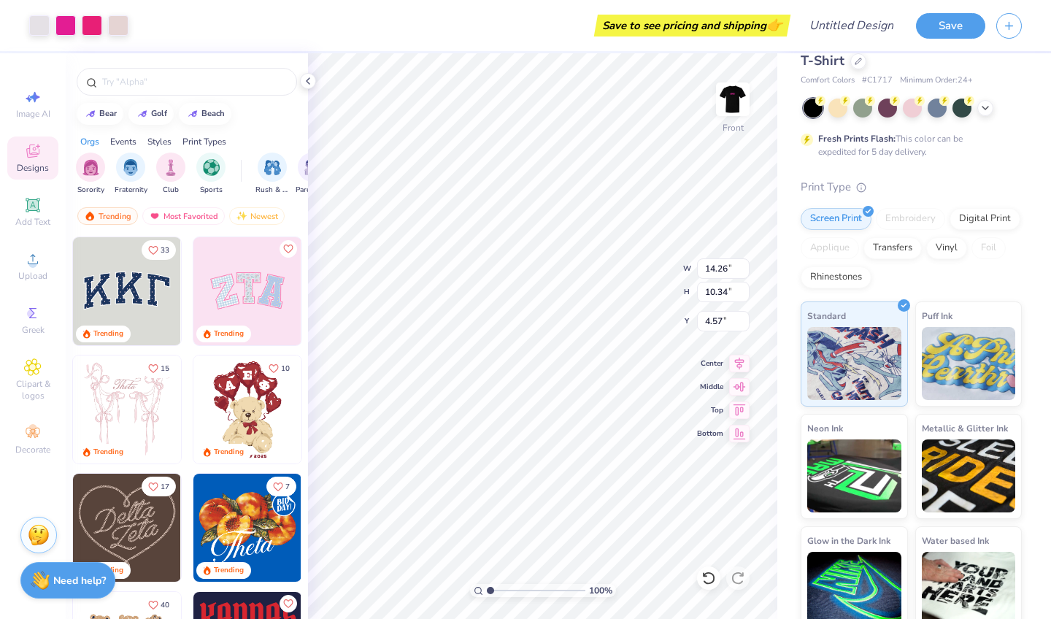
type input "3.41"
click at [734, 95] on img at bounding box center [733, 99] width 58 height 58
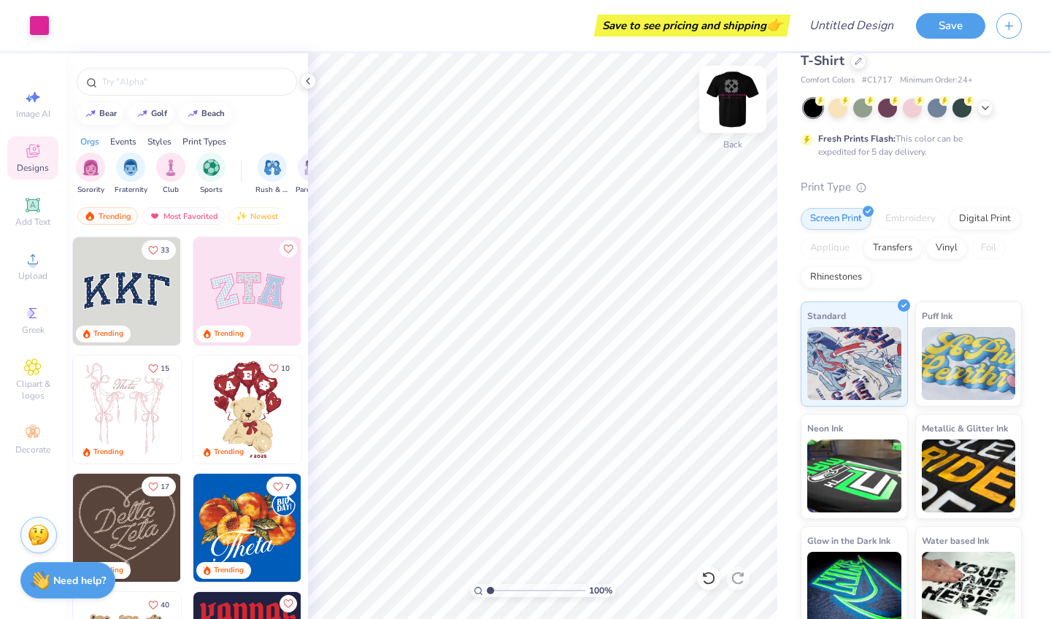
click at [740, 113] on img at bounding box center [733, 99] width 58 height 58
click at [722, 108] on img at bounding box center [733, 99] width 58 height 58
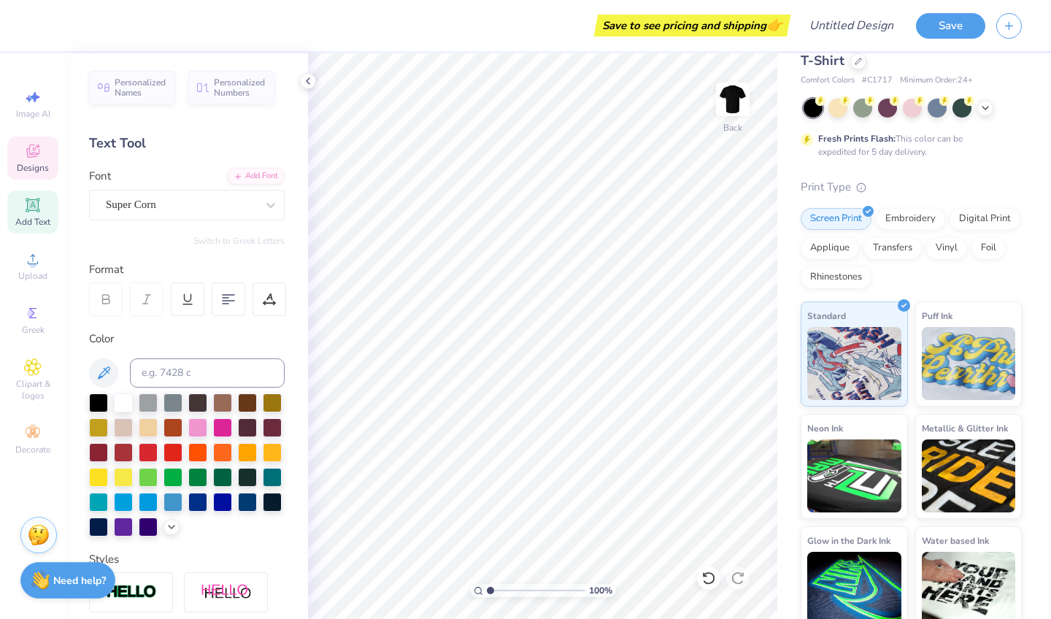
click at [46, 159] on div "Designs" at bounding box center [32, 157] width 51 height 43
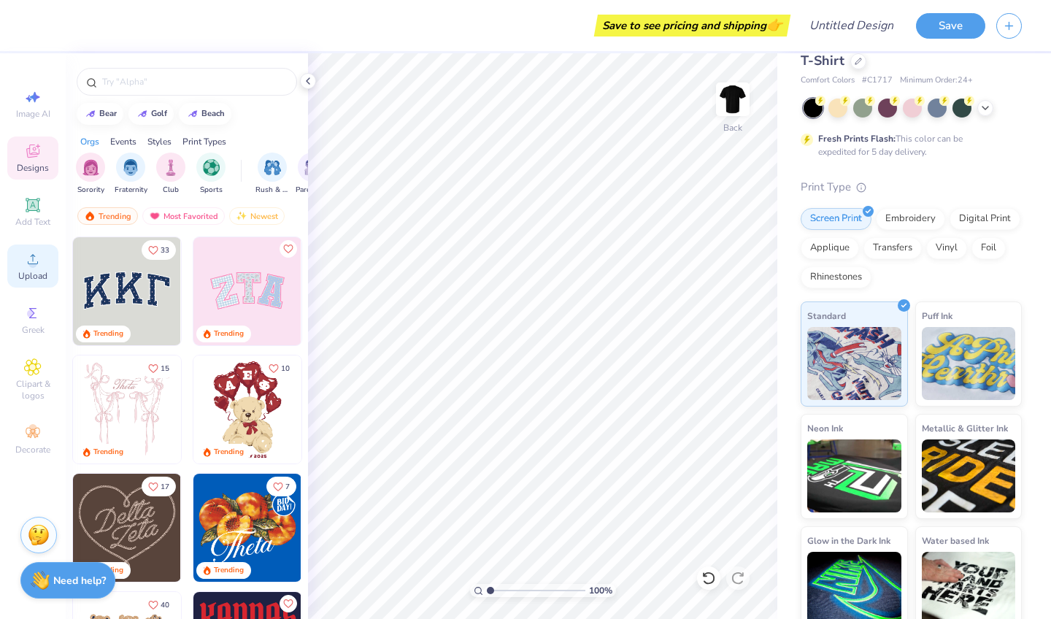
click at [31, 264] on icon at bounding box center [33, 259] width 10 height 10
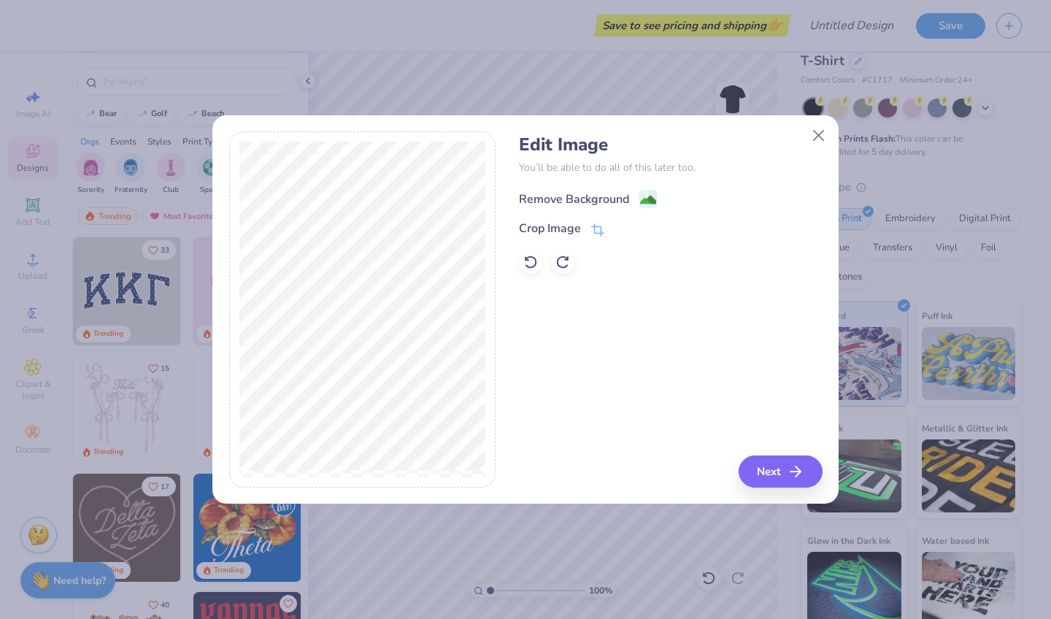
click at [577, 199] on div "Remove Background" at bounding box center [574, 200] width 110 height 18
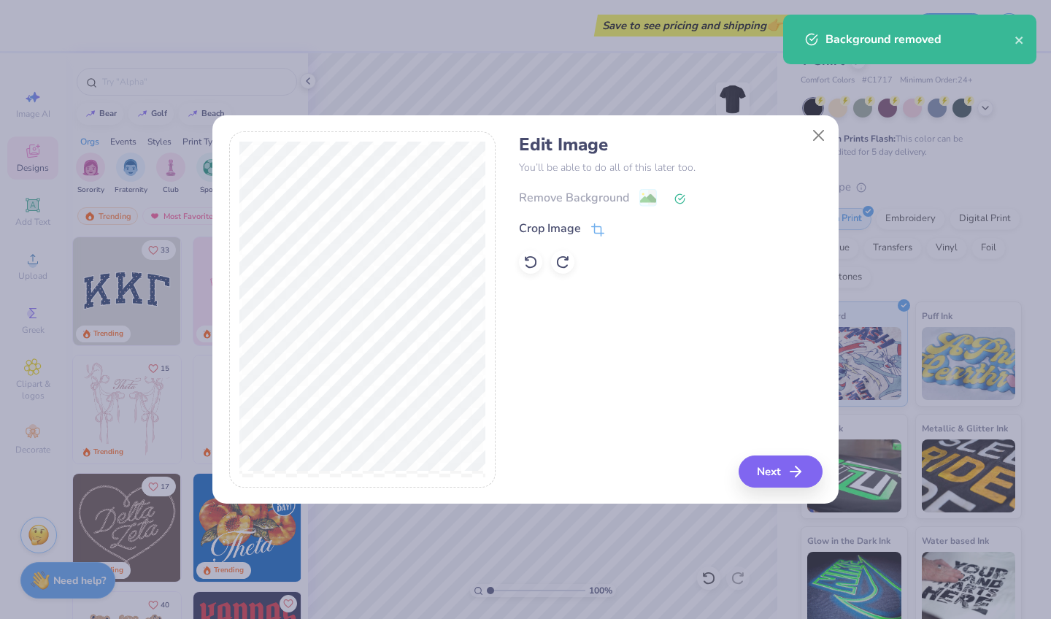
click at [567, 198] on div "Remove Background" at bounding box center [670, 197] width 303 height 18
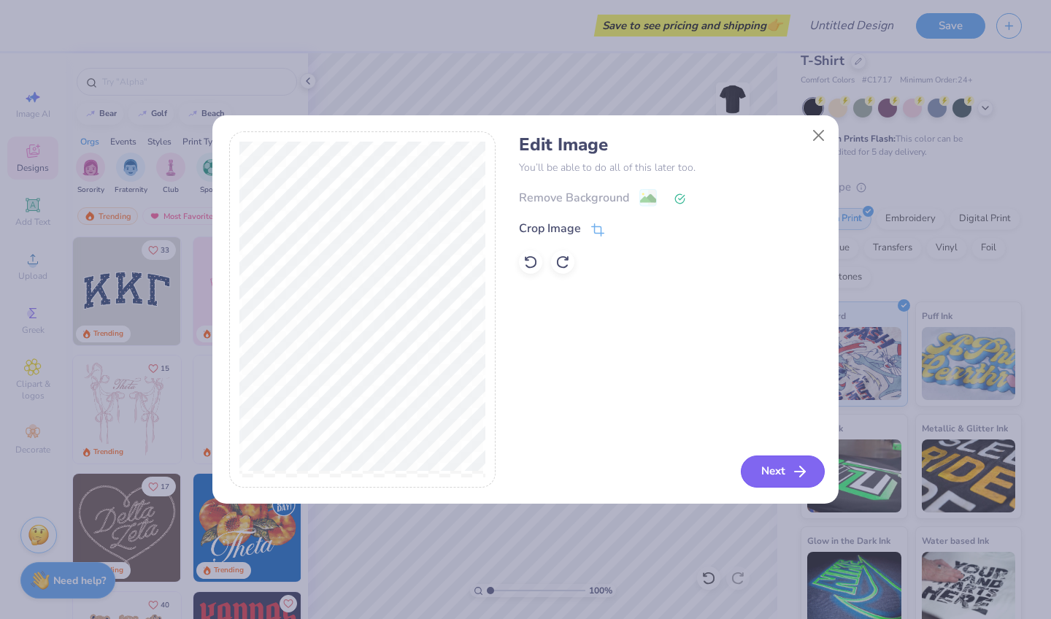
click at [764, 474] on button "Next" at bounding box center [783, 471] width 84 height 32
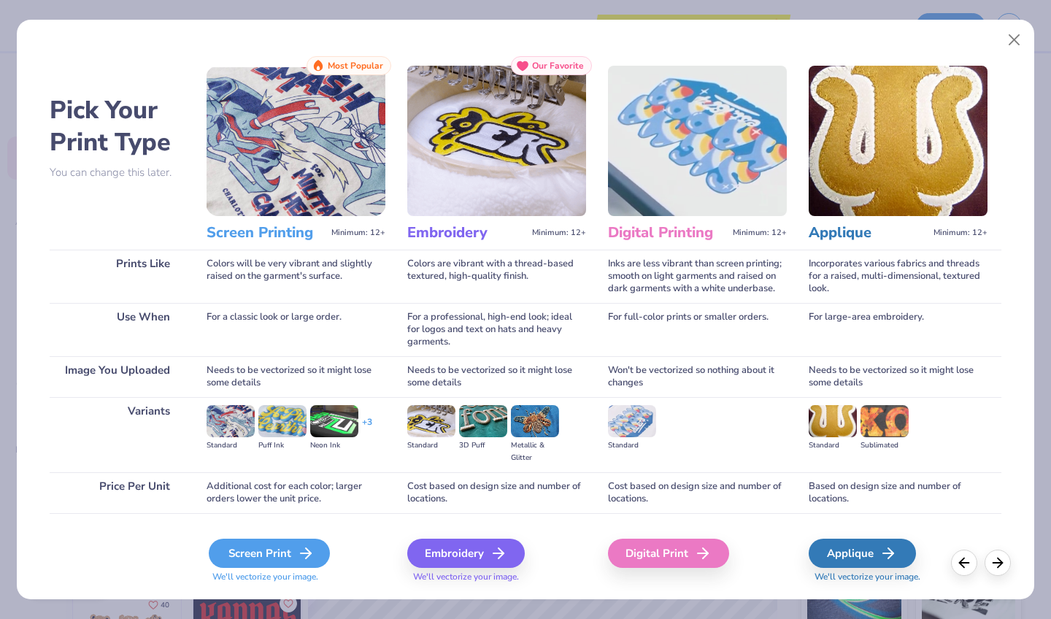
click at [281, 550] on div "Screen Print" at bounding box center [269, 553] width 121 height 29
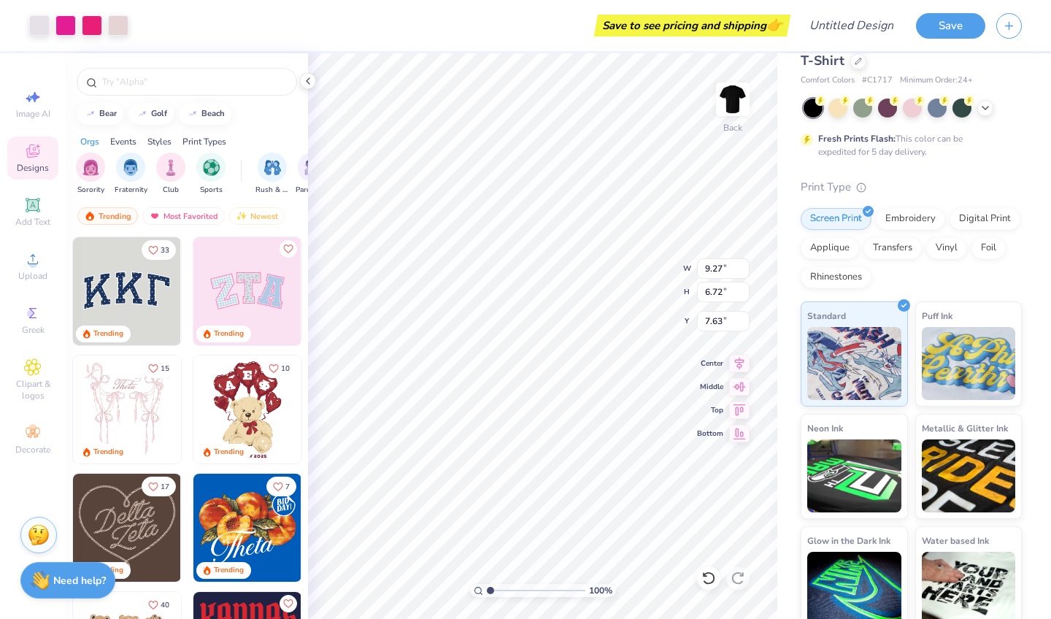
type input "9.27"
type input "6.72"
type input "2.05"
type input "11.35"
type input "8.23"
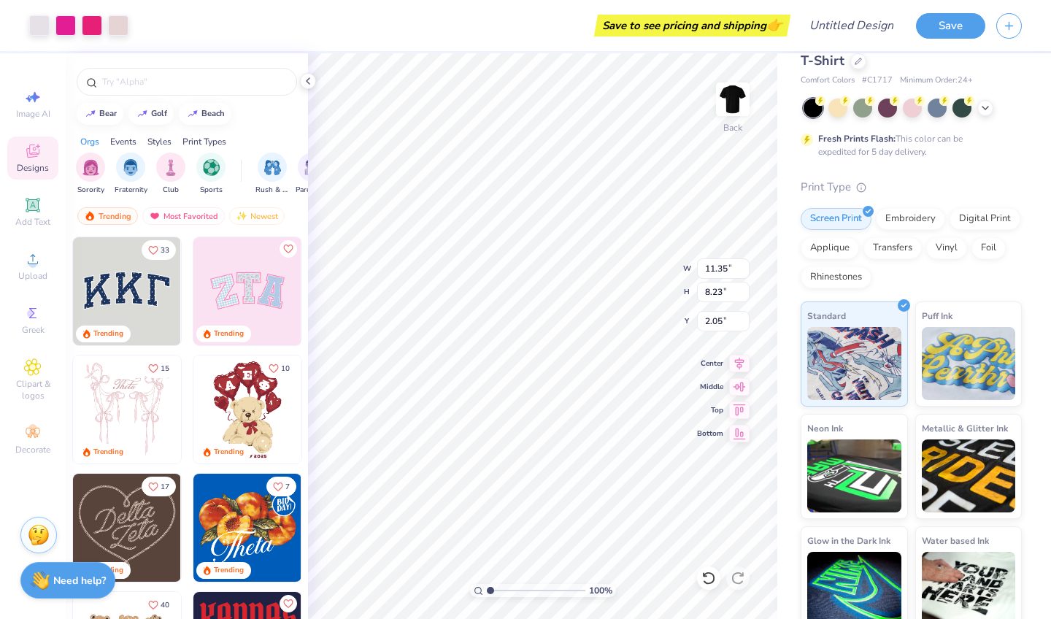
type input "3.39"
type input "12.74"
type input "9.24"
type input "3.26"
click at [994, 220] on div "Digital Print" at bounding box center [985, 217] width 71 height 22
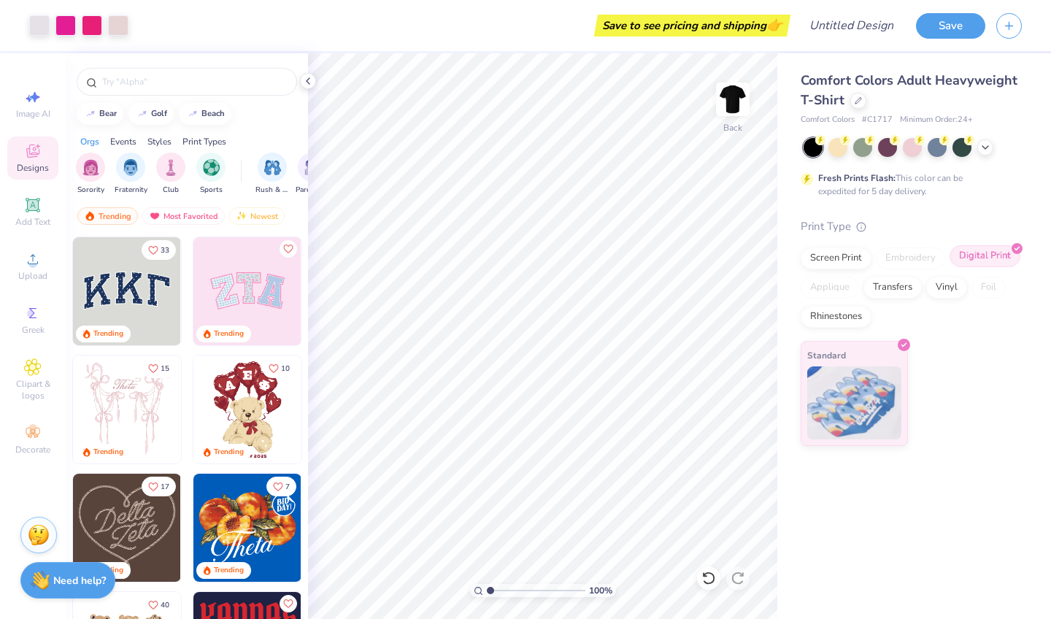
scroll to position [0, 0]
click at [839, 253] on div "Screen Print" at bounding box center [836, 256] width 71 height 22
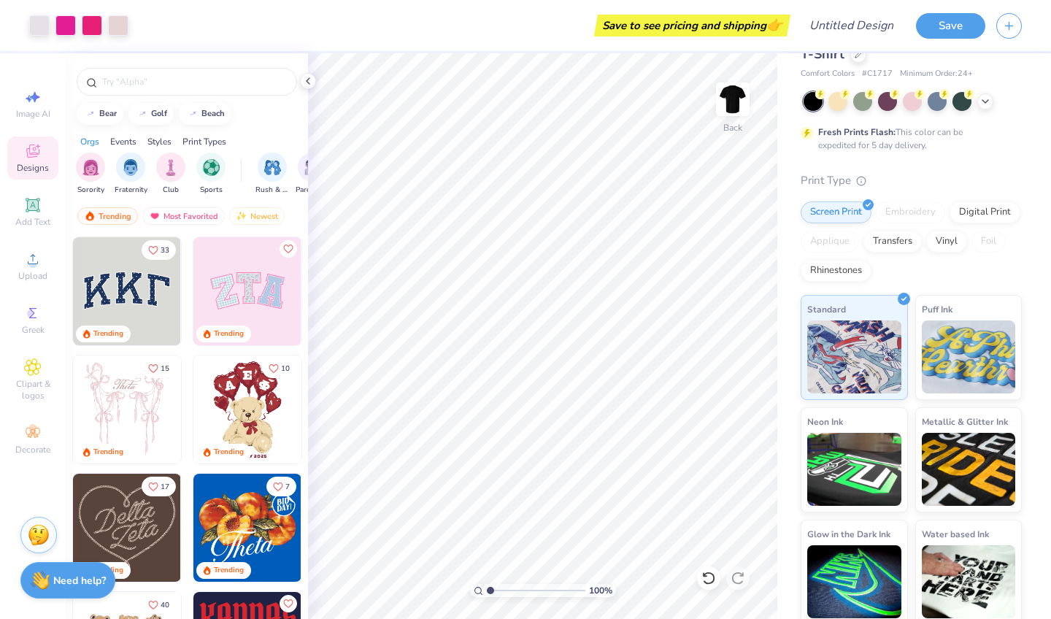
scroll to position [47, 0]
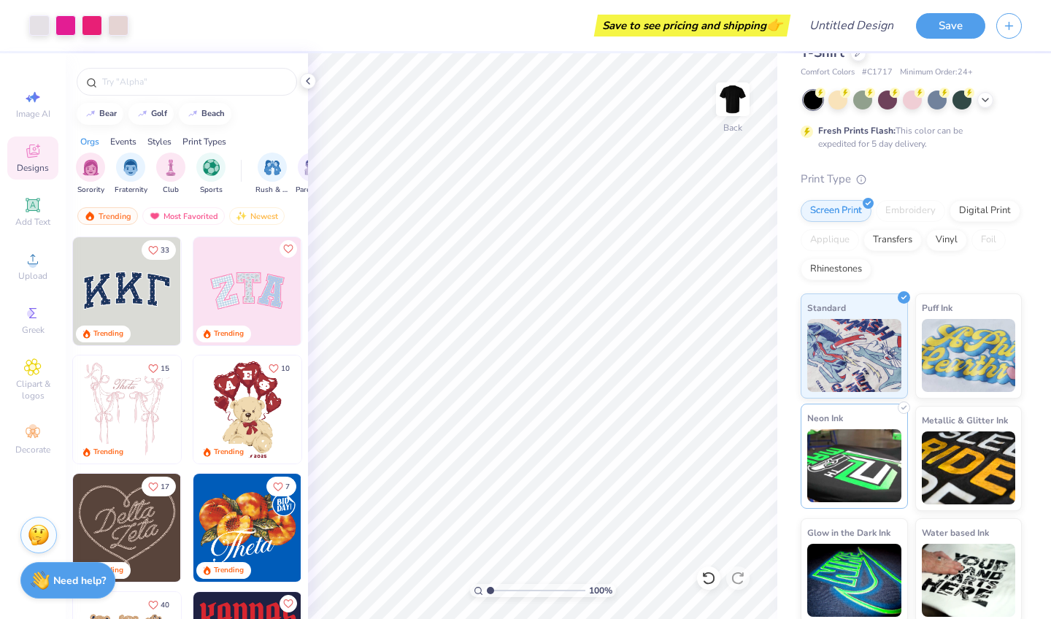
click at [848, 425] on div "Neon Ink" at bounding box center [854, 456] width 107 height 105
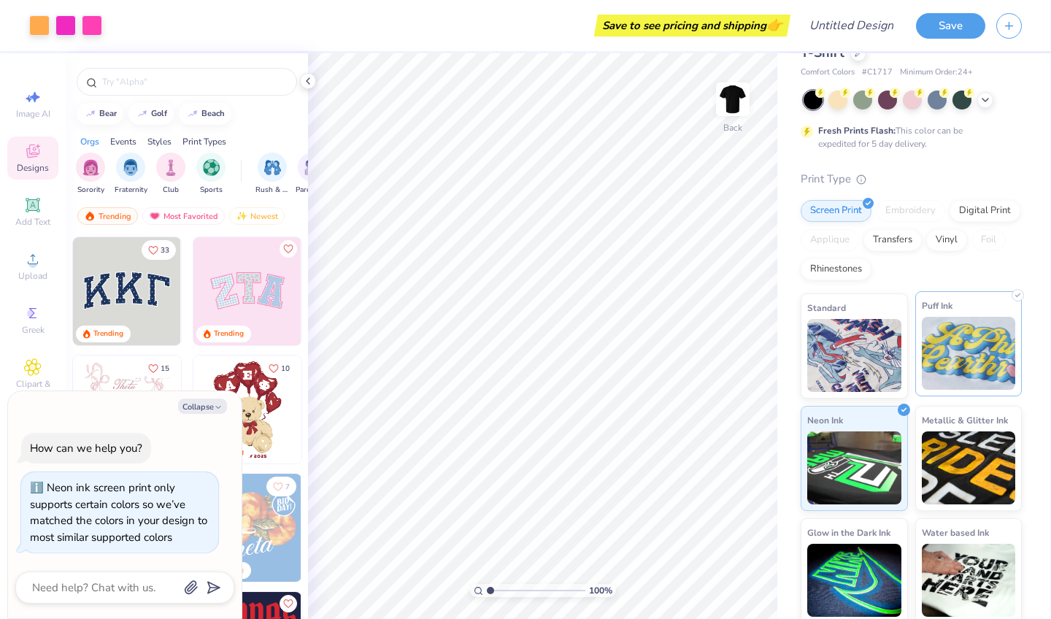
click at [948, 351] on img at bounding box center [969, 353] width 94 height 73
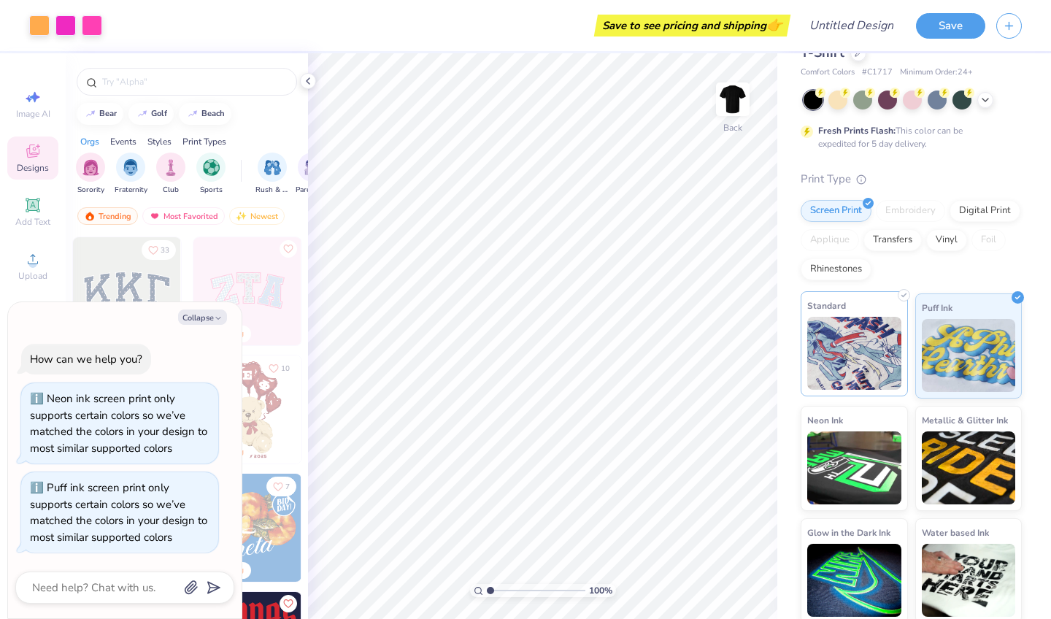
click at [861, 315] on div "Standard" at bounding box center [854, 343] width 107 height 105
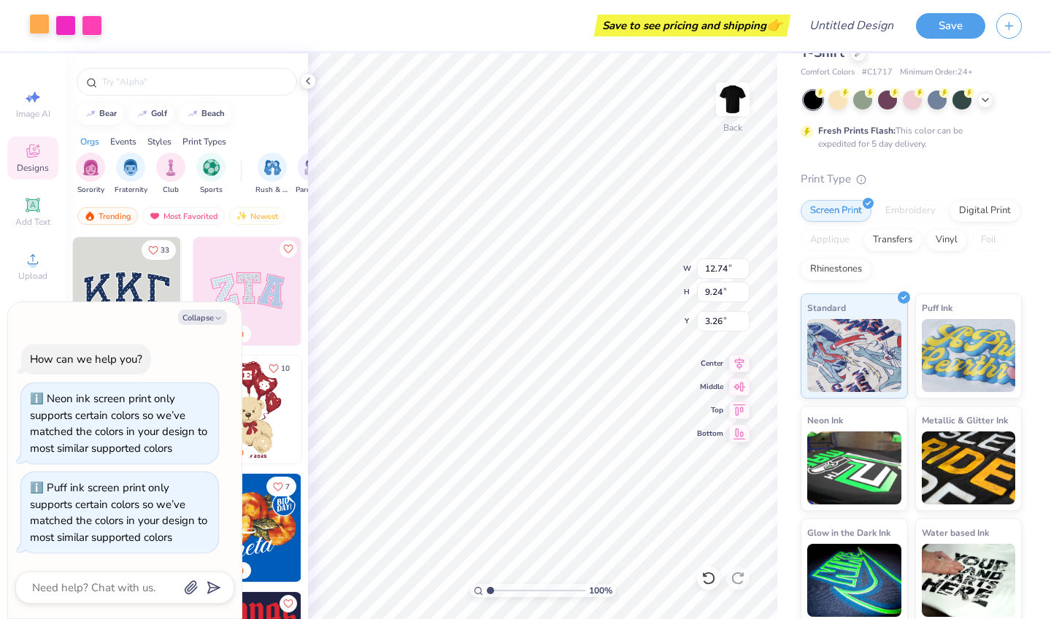
click at [38, 27] on div at bounding box center [39, 24] width 20 height 20
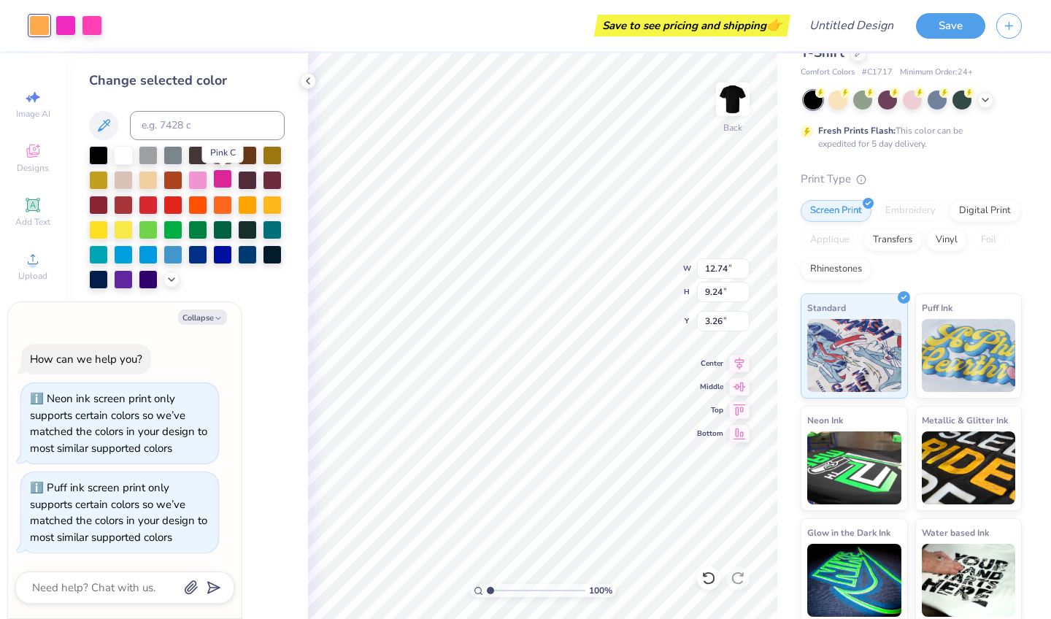
click at [219, 186] on div at bounding box center [222, 178] width 19 height 19
click at [123, 156] on div at bounding box center [123, 154] width 19 height 19
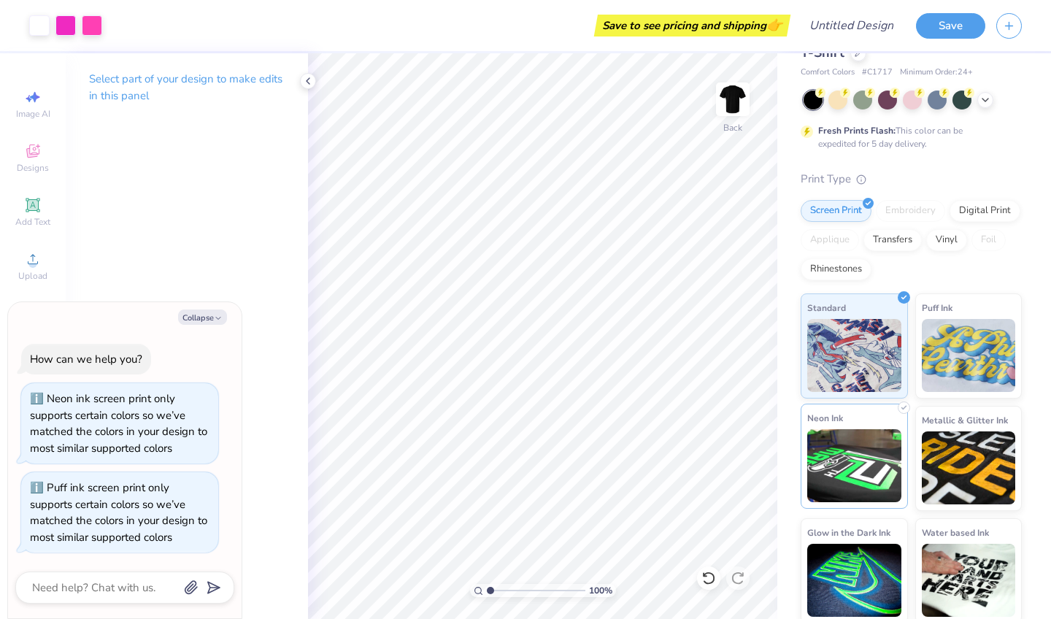
click at [854, 463] on img at bounding box center [854, 465] width 94 height 73
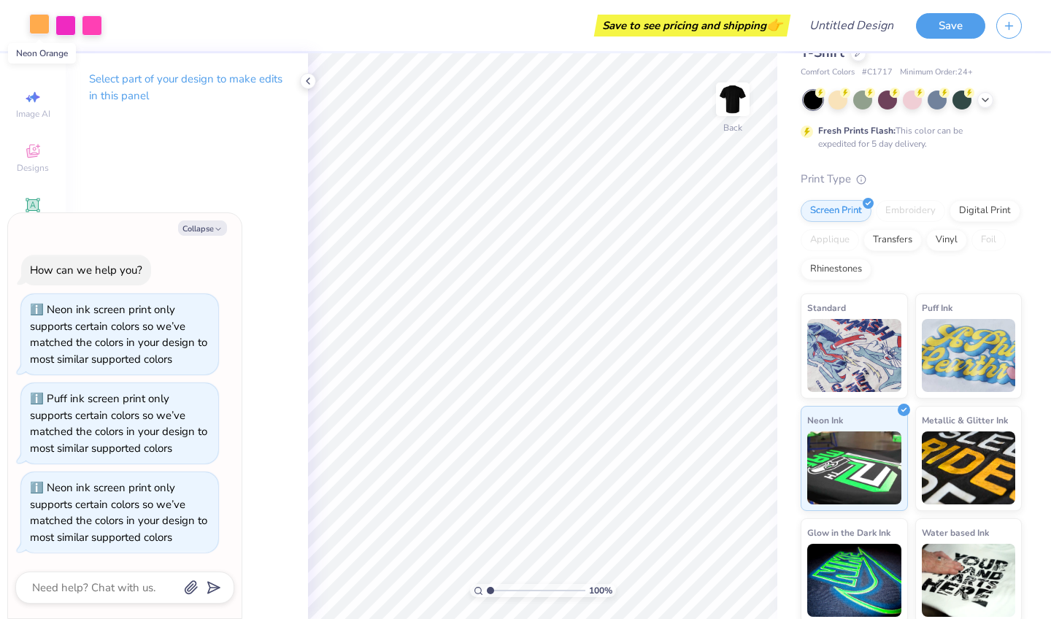
click at [39, 25] on div at bounding box center [39, 24] width 20 height 20
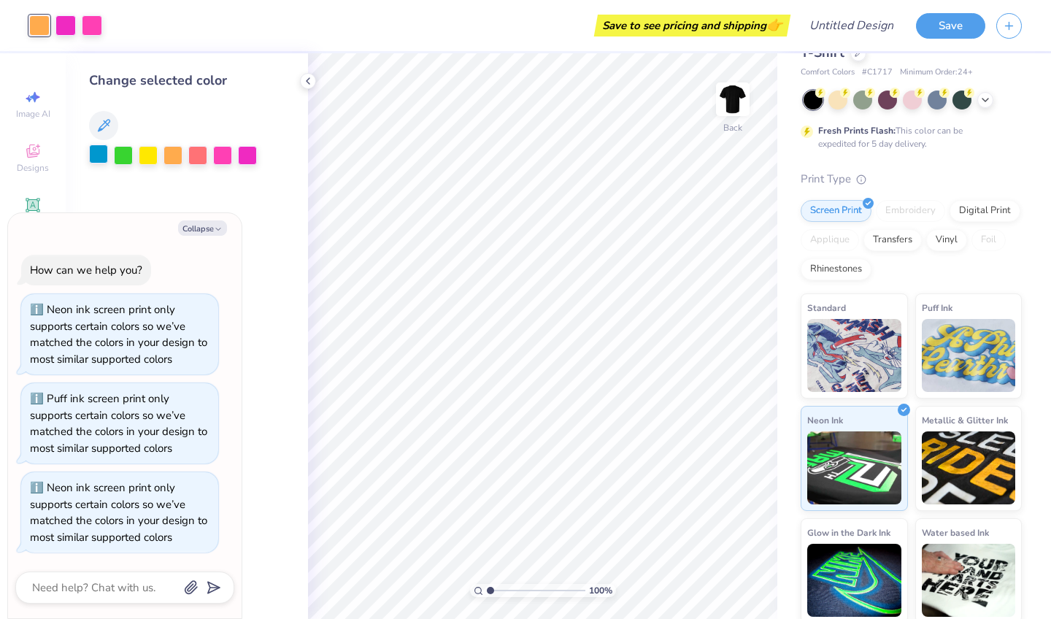
click at [100, 155] on div at bounding box center [98, 154] width 19 height 19
click at [868, 345] on img at bounding box center [854, 353] width 94 height 73
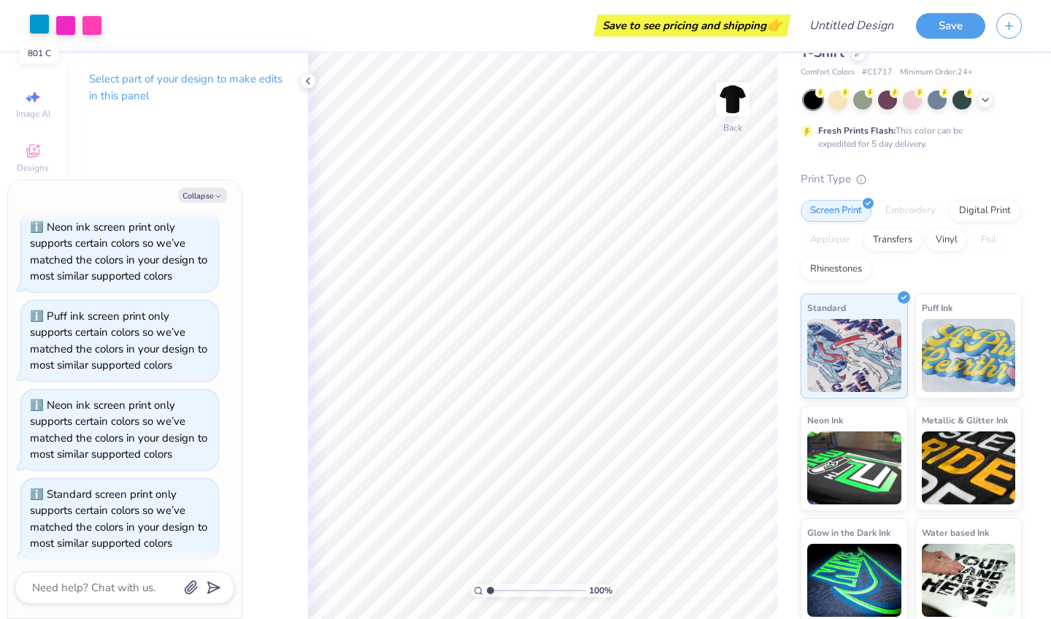
click at [36, 28] on div at bounding box center [39, 24] width 20 height 20
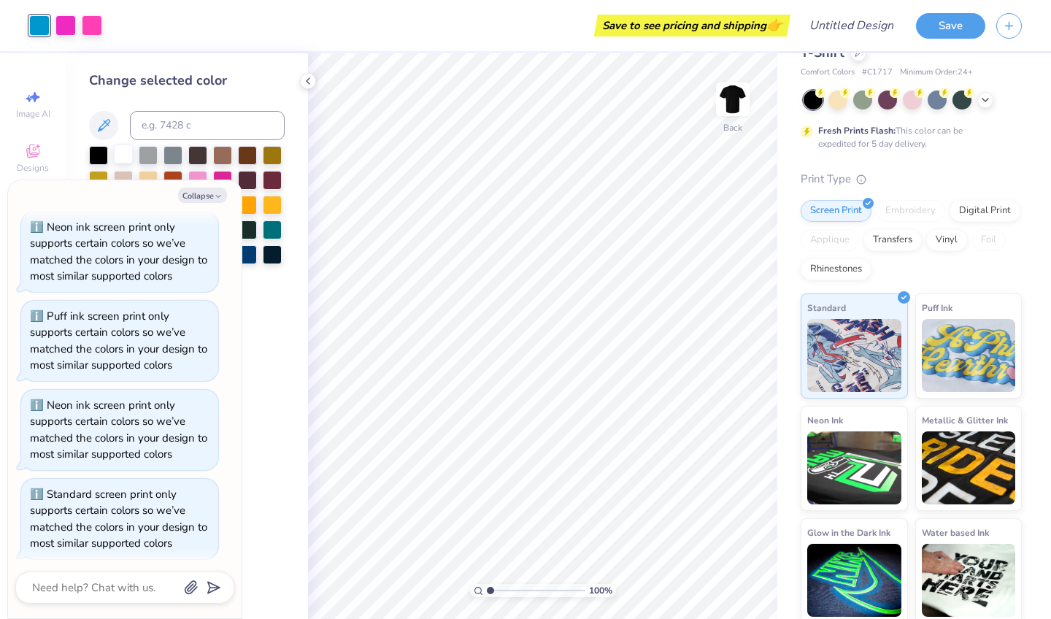
click at [126, 153] on div at bounding box center [123, 154] width 19 height 19
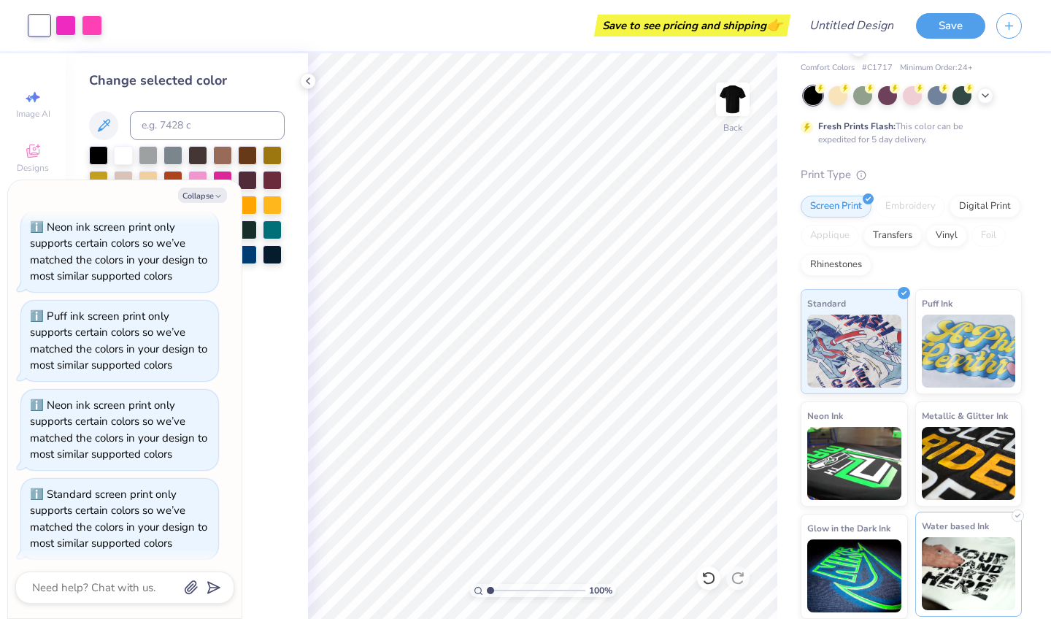
click at [948, 527] on span "Water based Ink" at bounding box center [955, 525] width 67 height 15
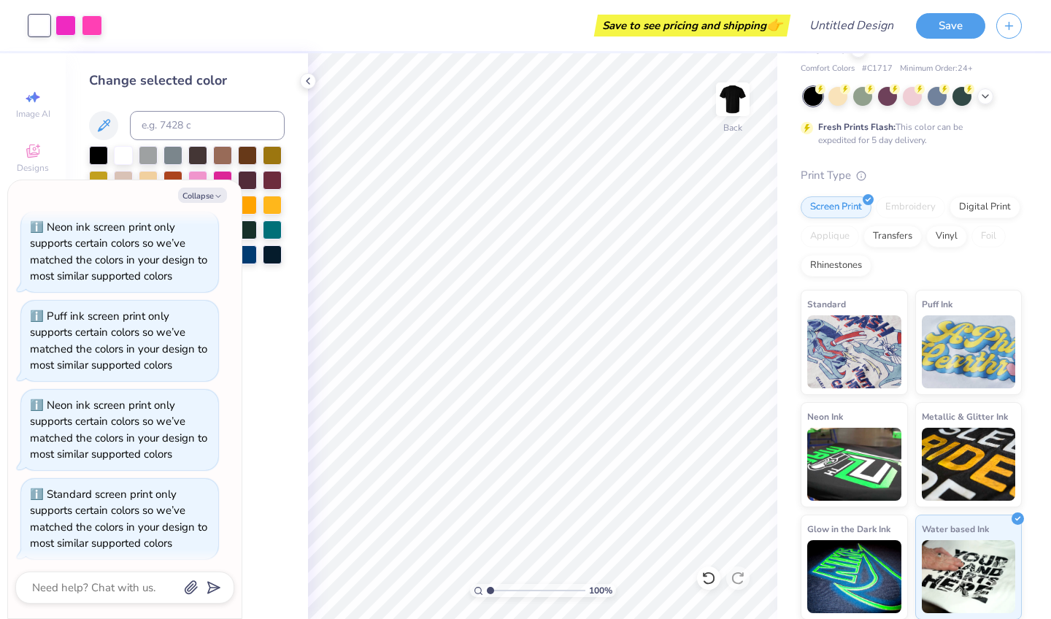
click at [244, 93] on div "Change selected color" at bounding box center [187, 180] width 196 height 218
click at [1050, 553] on div "Comfort Colors Adult Heavyweight T-Shirt Comfort Colors # C1717 Minimum Order: …" at bounding box center [914, 310] width 274 height 617
click at [993, 555] on img at bounding box center [969, 574] width 94 height 73
click at [218, 193] on icon "button" at bounding box center [218, 196] width 9 height 9
type textarea "x"
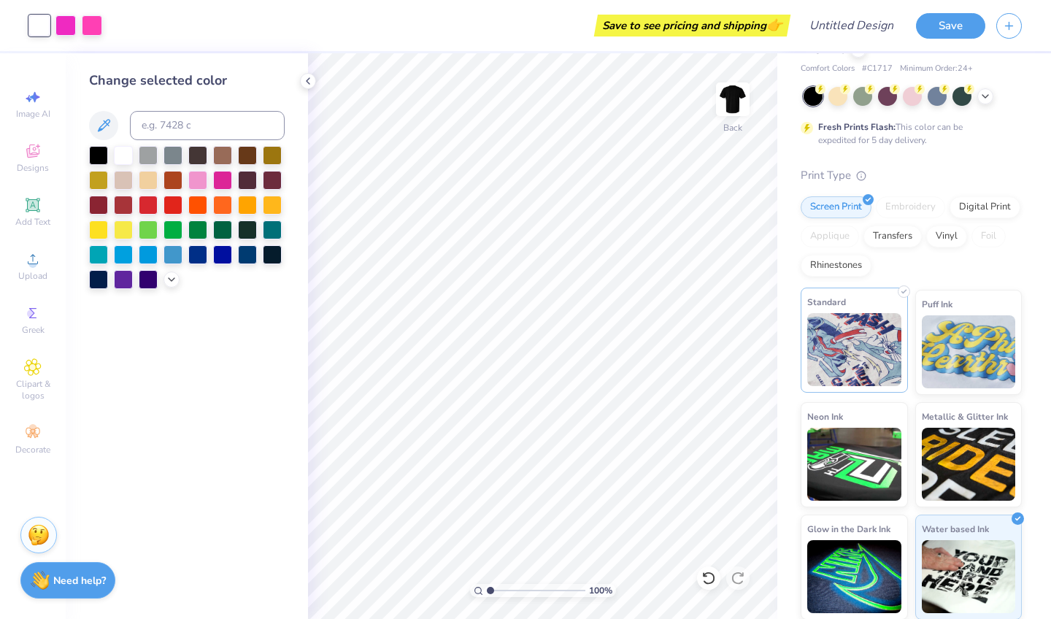
click at [859, 344] on img at bounding box center [854, 349] width 94 height 73
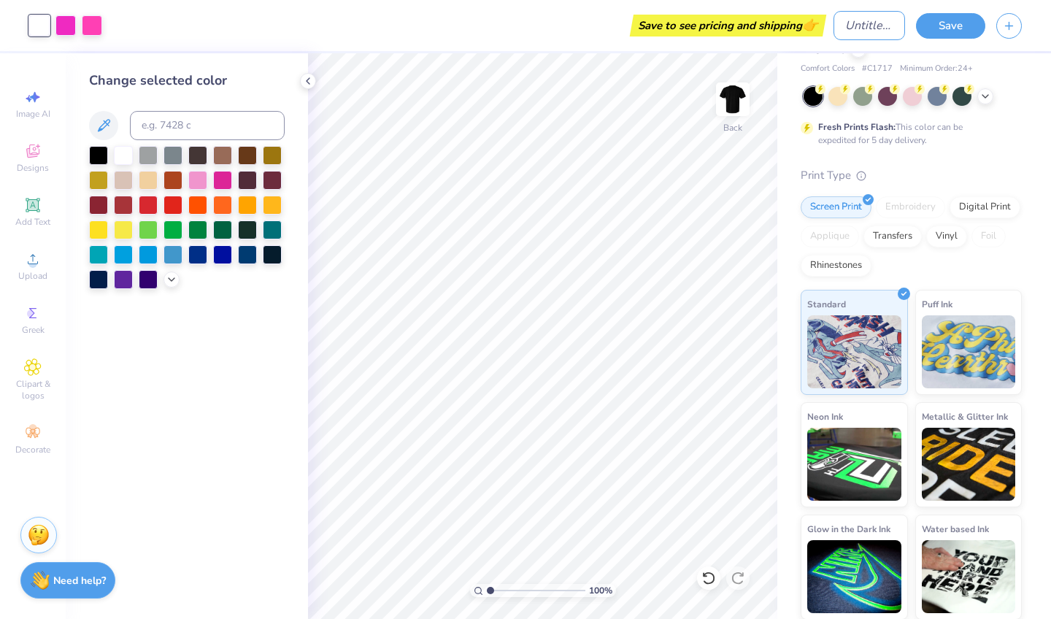
drag, startPoint x: 897, startPoint y: 30, endPoint x: 782, endPoint y: 18, distance: 116.0
click at [781, 18] on div "Art colors Save to see pricing and shipping 👉 Design Title Save" at bounding box center [525, 25] width 1051 height 51
type input "APEX Vol. 1"
click at [285, 345] on div "Change selected color" at bounding box center [187, 336] width 242 height 566
click at [948, 27] on button "Save" at bounding box center [950, 24] width 69 height 26
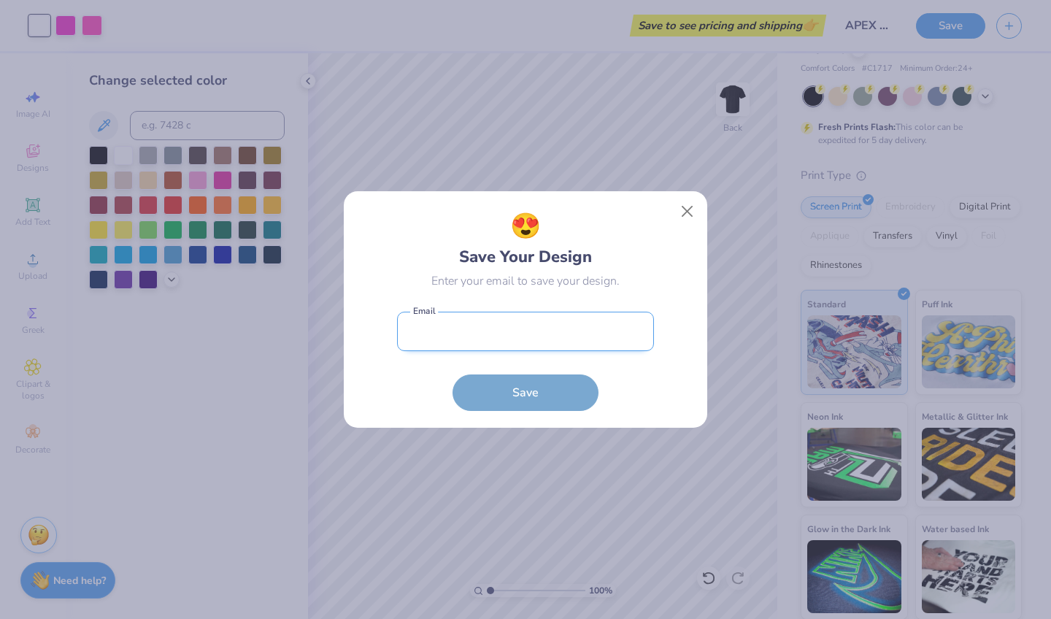
click at [534, 325] on input "email" at bounding box center [525, 332] width 257 height 40
type input "[EMAIL_ADDRESS][DOMAIN_NAME]"
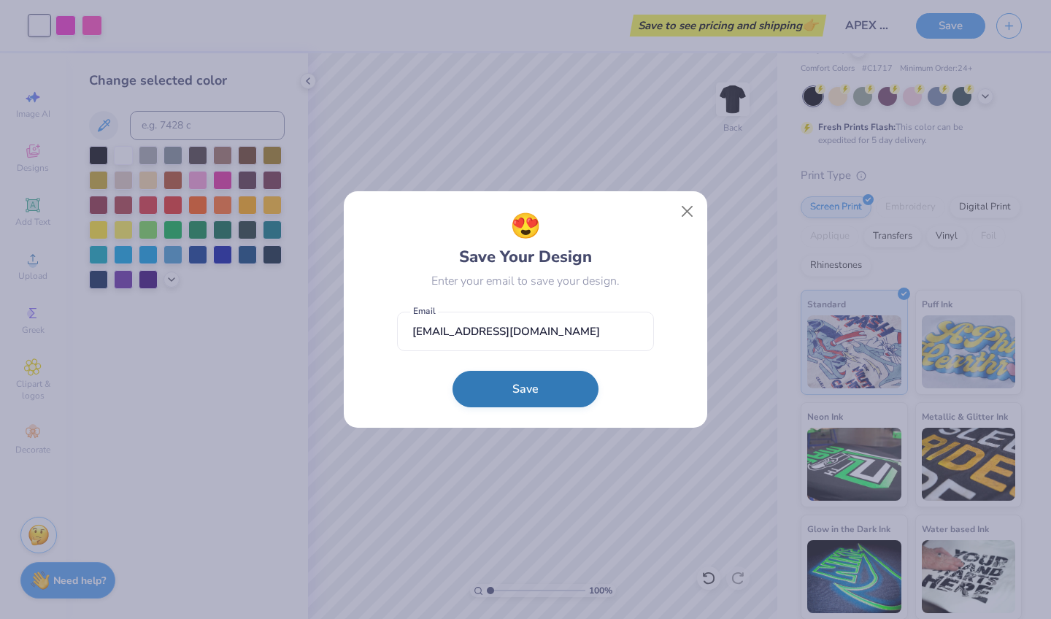
click at [530, 396] on button "Save" at bounding box center [526, 389] width 146 height 36
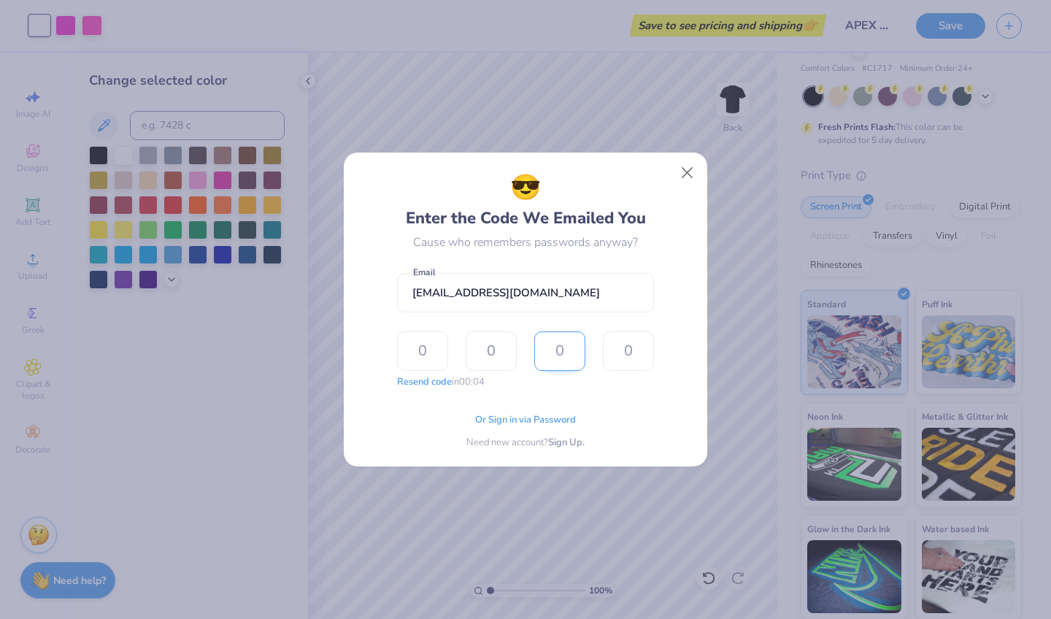
type input "7"
type input "5"
type input "3"
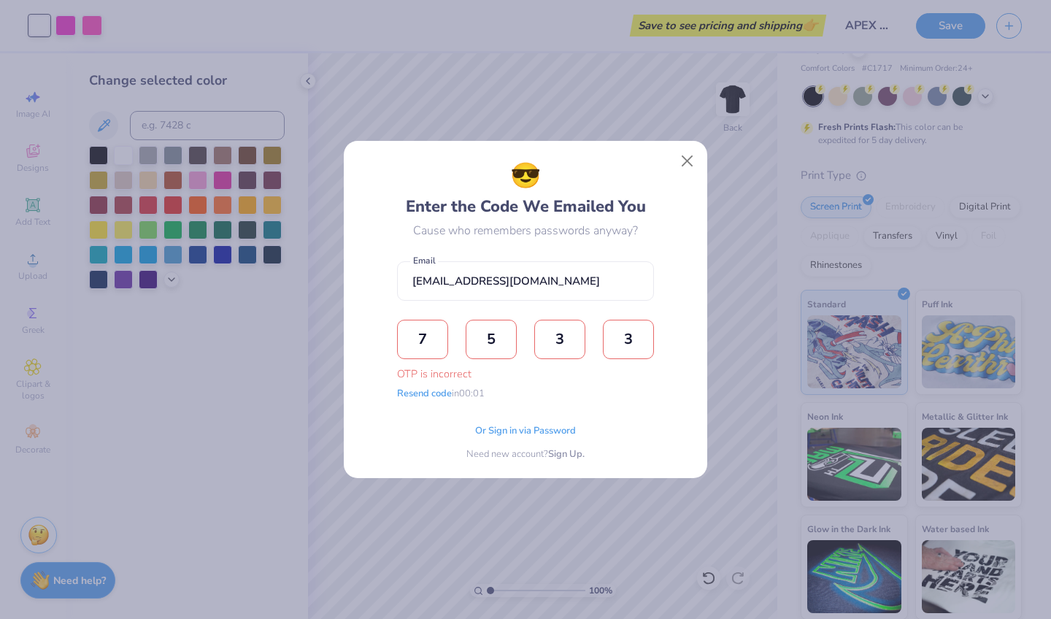
type input "3"
type input "5"
type input "3"
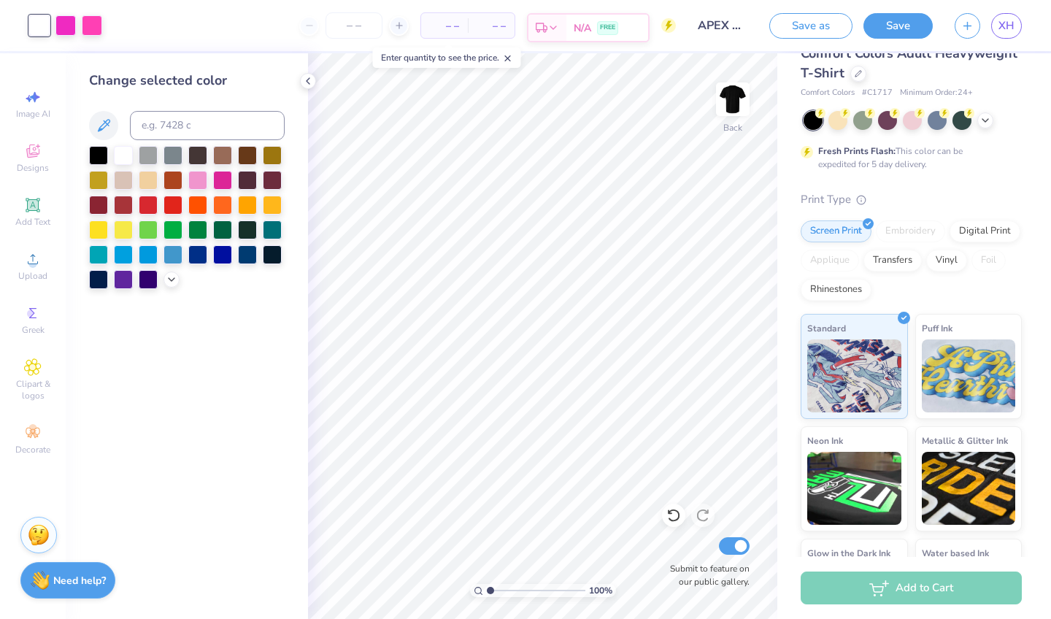
click at [579, 28] on span "N/A" at bounding box center [583, 27] width 18 height 15
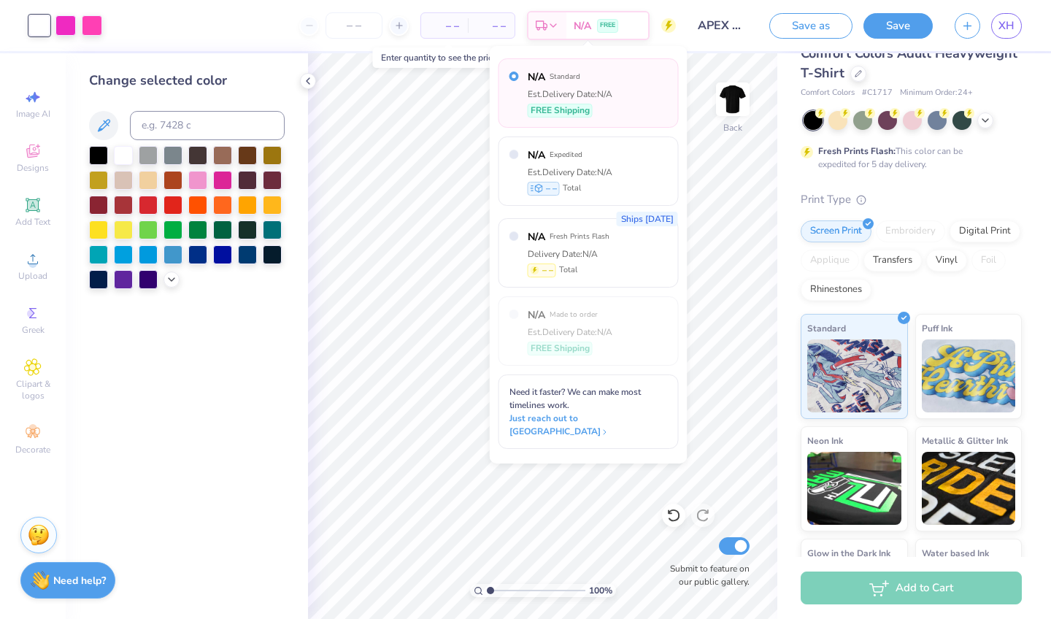
click at [406, 33] on div at bounding box center [353, 25] width 109 height 26
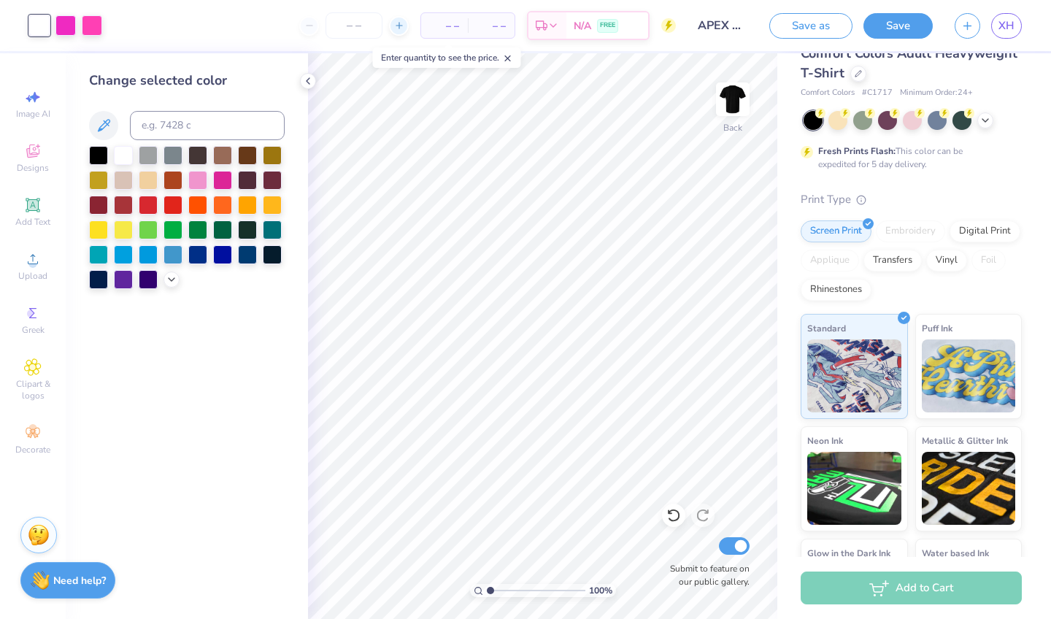
click at [404, 30] on div at bounding box center [399, 26] width 20 height 20
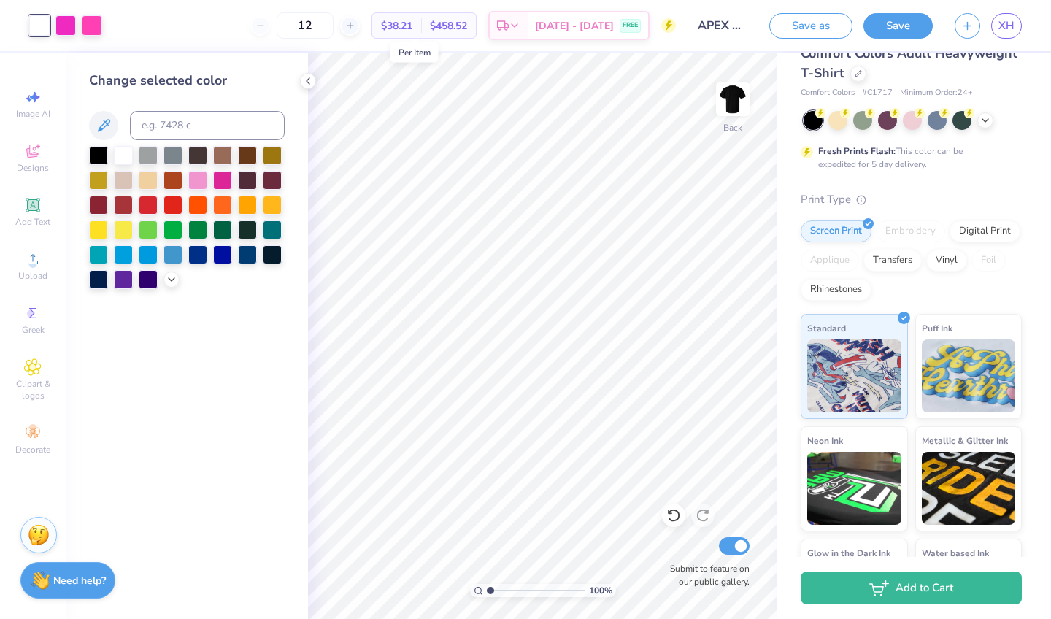
click at [412, 26] on span "$38.21" at bounding box center [396, 25] width 31 height 15
click at [520, 25] on icon at bounding box center [515, 28] width 12 height 12
click at [421, 33] on div "$38.21 Per Item" at bounding box center [396, 25] width 49 height 25
click at [440, 24] on div "$458.52 Total" at bounding box center [448, 25] width 55 height 25
click at [459, 25] on span "$458.52" at bounding box center [448, 25] width 37 height 15
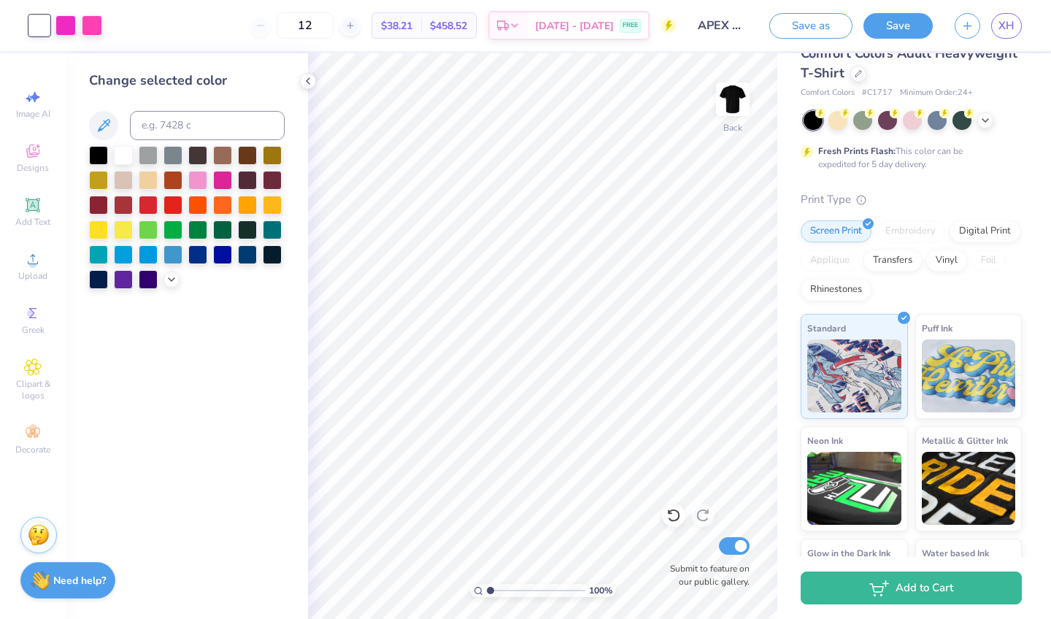
click at [421, 17] on div "$38.21 Per Item" at bounding box center [396, 25] width 49 height 25
click at [312, 23] on input "12" at bounding box center [305, 25] width 57 height 26
type input "2"
type input "12"
